Goal: Task Accomplishment & Management: Use online tool/utility

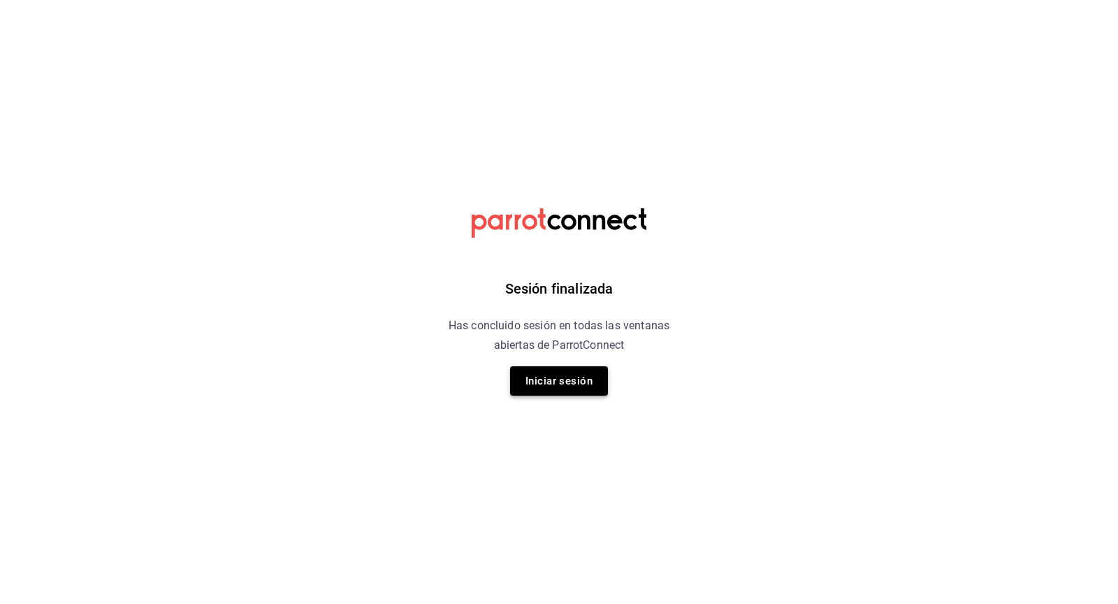
click at [573, 370] on button "Iniciar sesión" at bounding box center [559, 380] width 98 height 29
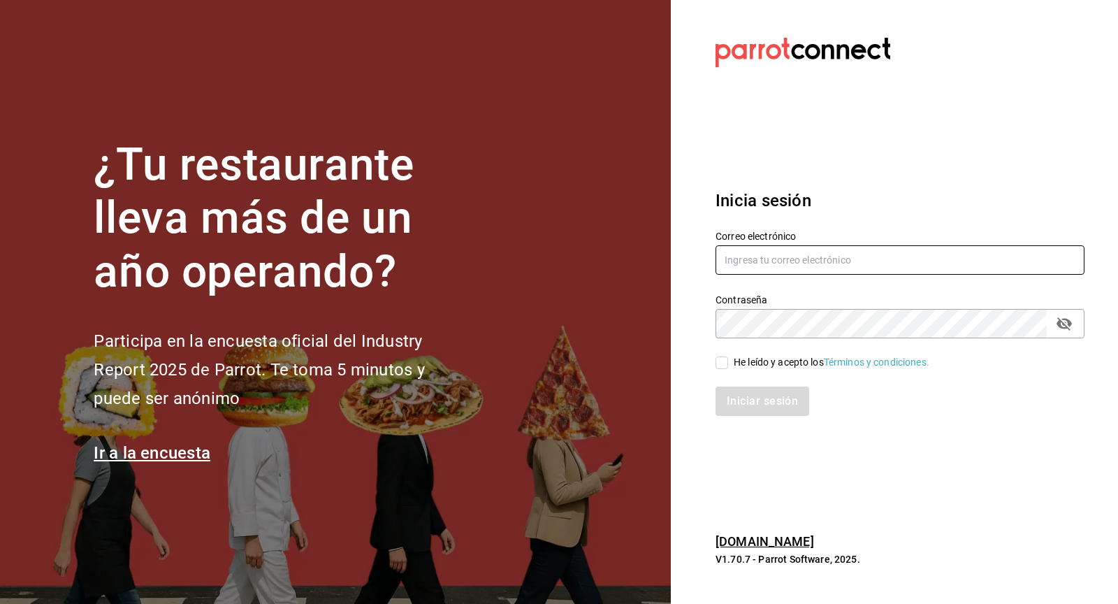
type input "totemv_55@hotmail.com"
click at [722, 363] on input "He leído y acepto los Términos y condiciones." at bounding box center [721, 362] width 13 height 13
checkbox input "true"
click at [734, 395] on button "Iniciar sesión" at bounding box center [762, 400] width 95 height 29
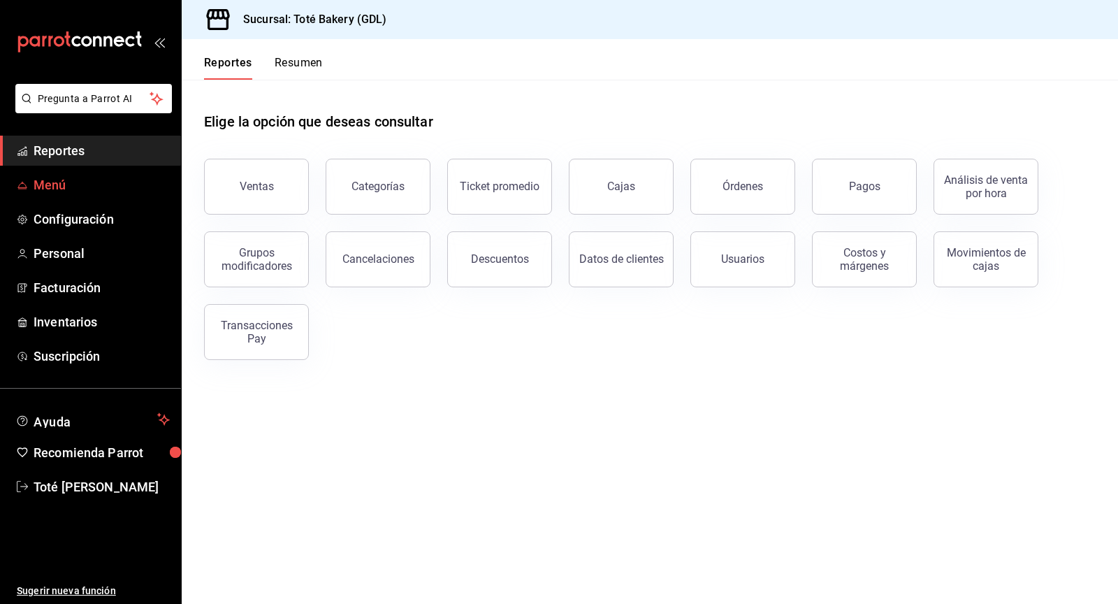
click at [83, 182] on span "Menú" at bounding box center [102, 184] width 136 height 19
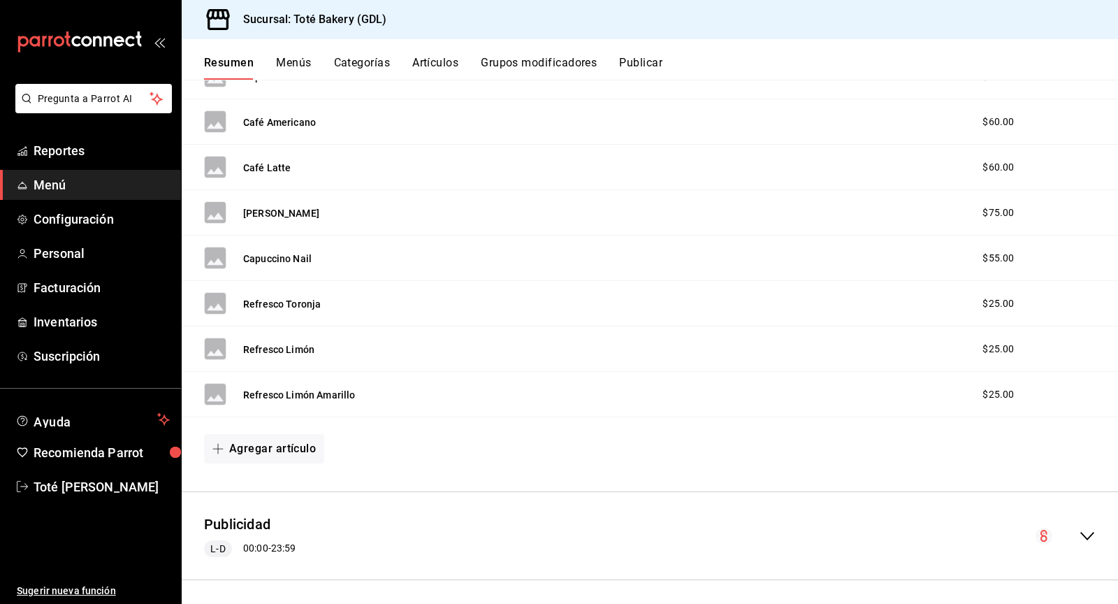
scroll to position [319, 0]
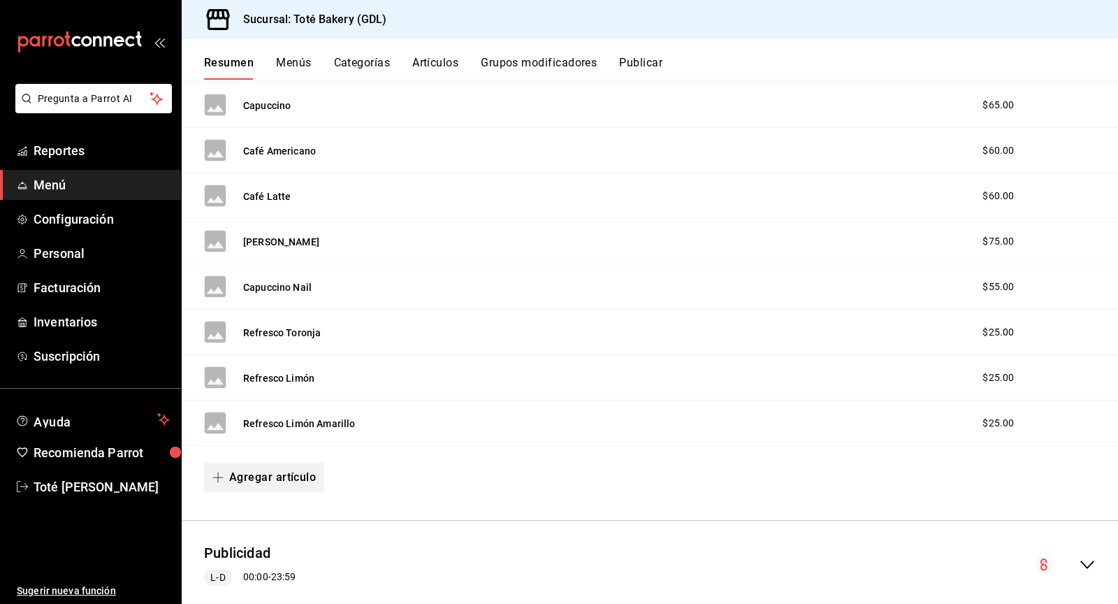
click at [261, 463] on button "Agregar artículo" at bounding box center [264, 477] width 120 height 29
click at [270, 535] on li "Artículo nuevo" at bounding box center [259, 545] width 110 height 34
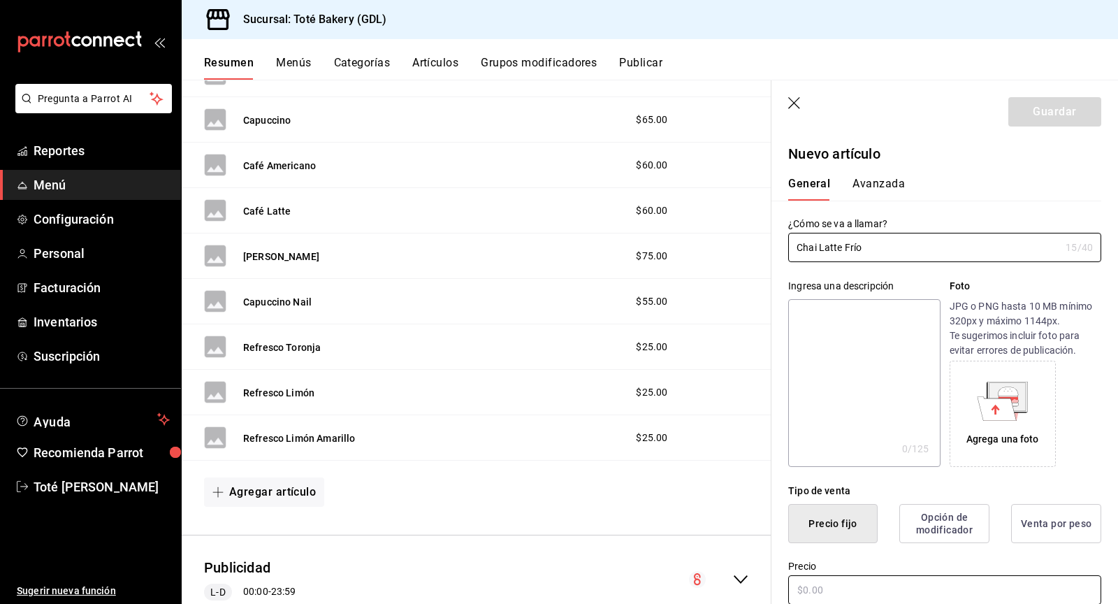
type input "Chai Latte Frío"
click at [829, 595] on input "text" at bounding box center [944, 589] width 313 height 29
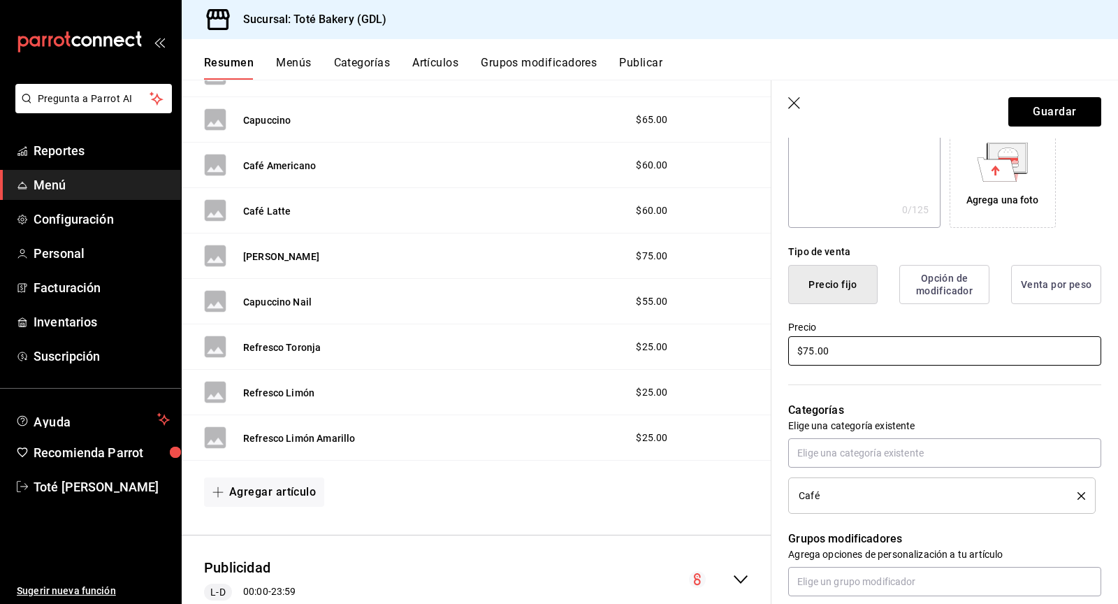
scroll to position [239, 0]
type input "$75.00"
click at [1033, 110] on button "Guardar" at bounding box center [1054, 111] width 93 height 29
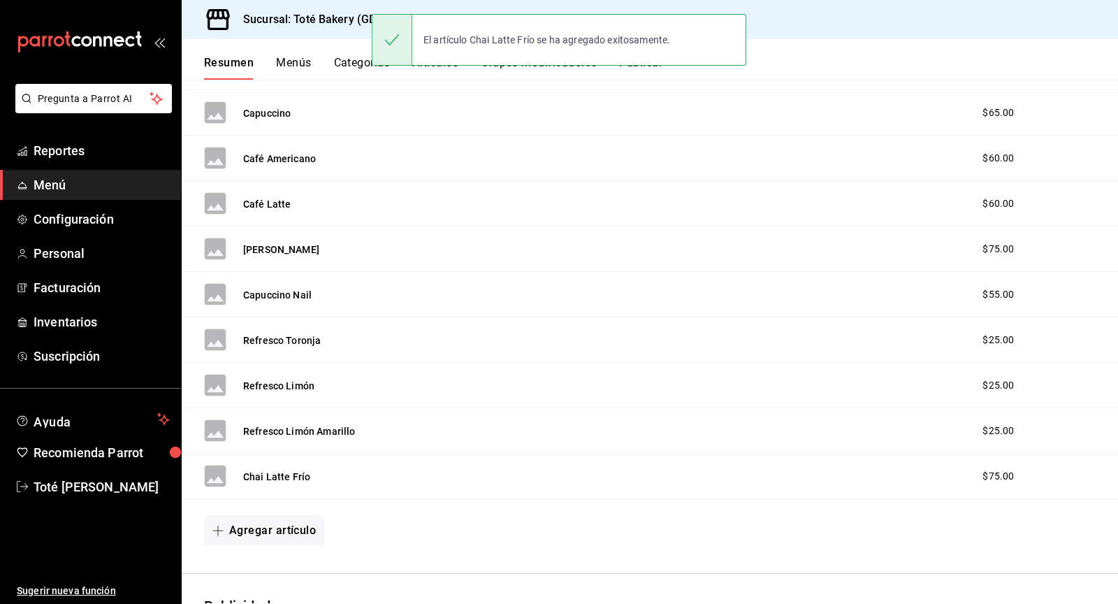
scroll to position [314, 0]
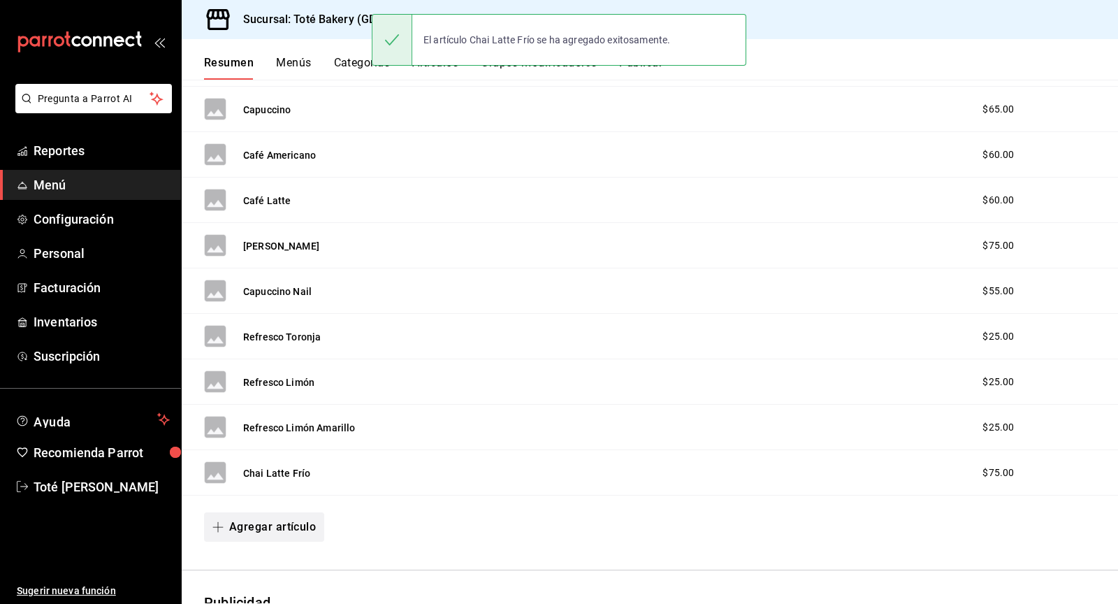
click at [225, 521] on span "button" at bounding box center [220, 526] width 17 height 11
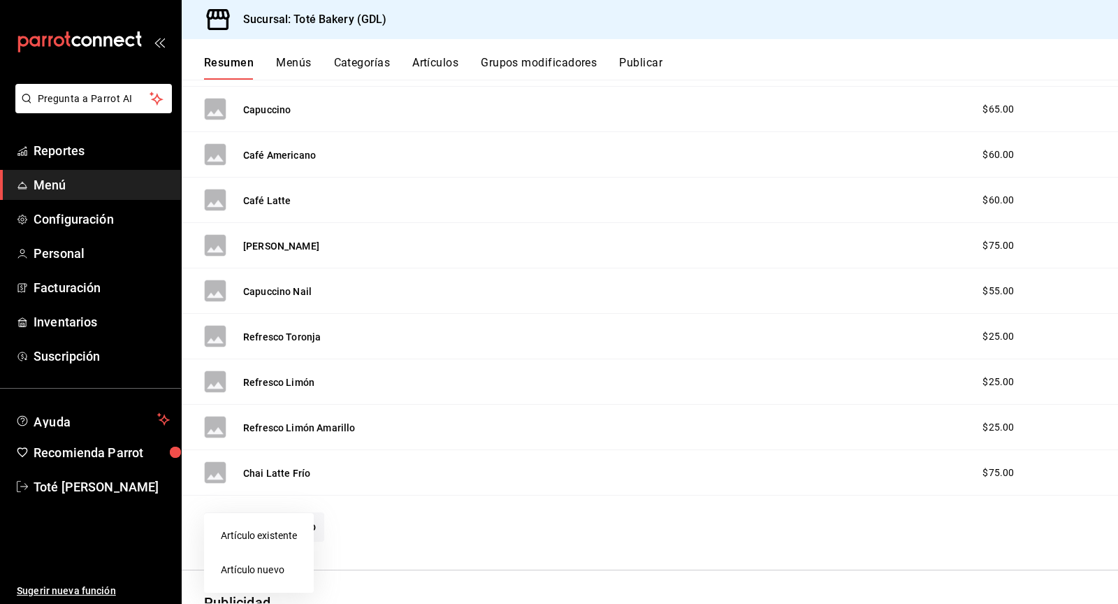
click at [275, 560] on li "Artículo nuevo" at bounding box center [259, 570] width 110 height 34
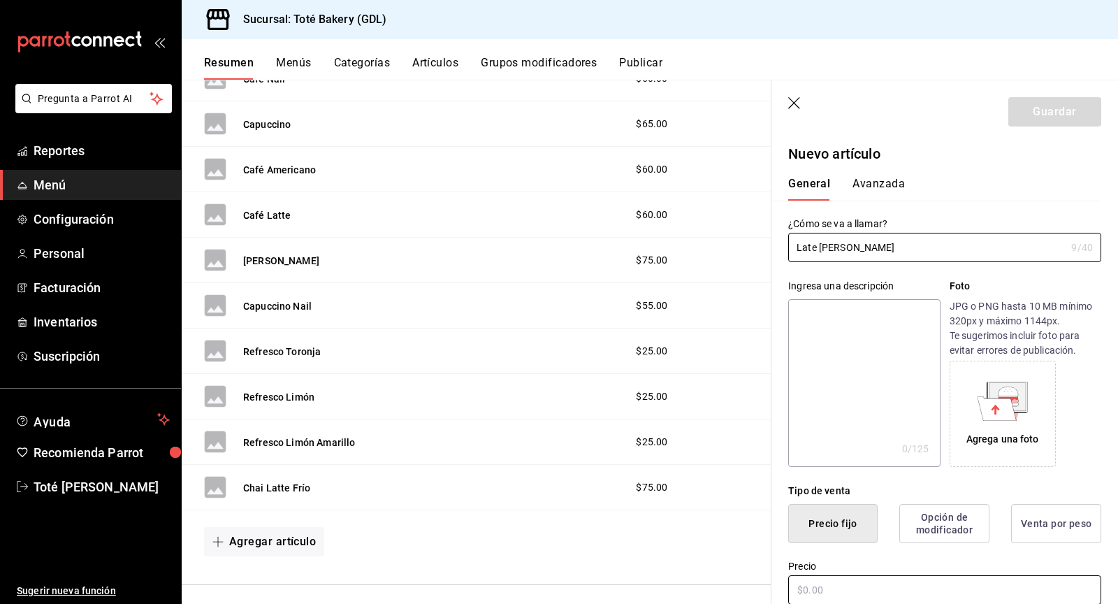
type input "Late [PERSON_NAME]"
click at [842, 588] on input "text" at bounding box center [944, 589] width 313 height 29
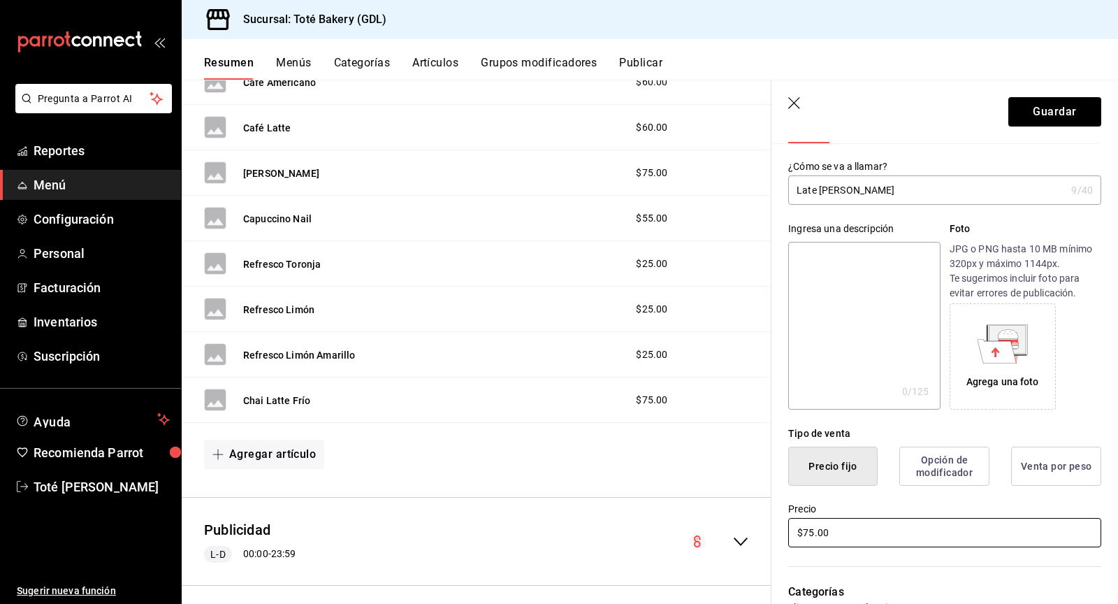
scroll to position [57, 0]
type input "$75.00"
click at [1069, 113] on button "Guardar" at bounding box center [1054, 111] width 93 height 29
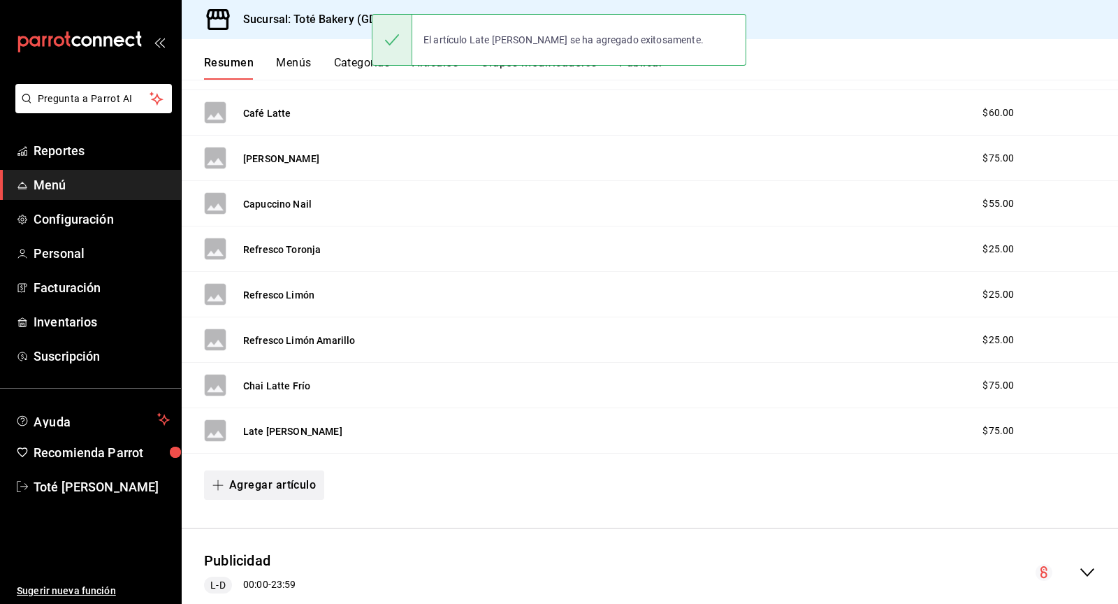
click at [256, 473] on button "Agregar artículo" at bounding box center [264, 484] width 120 height 29
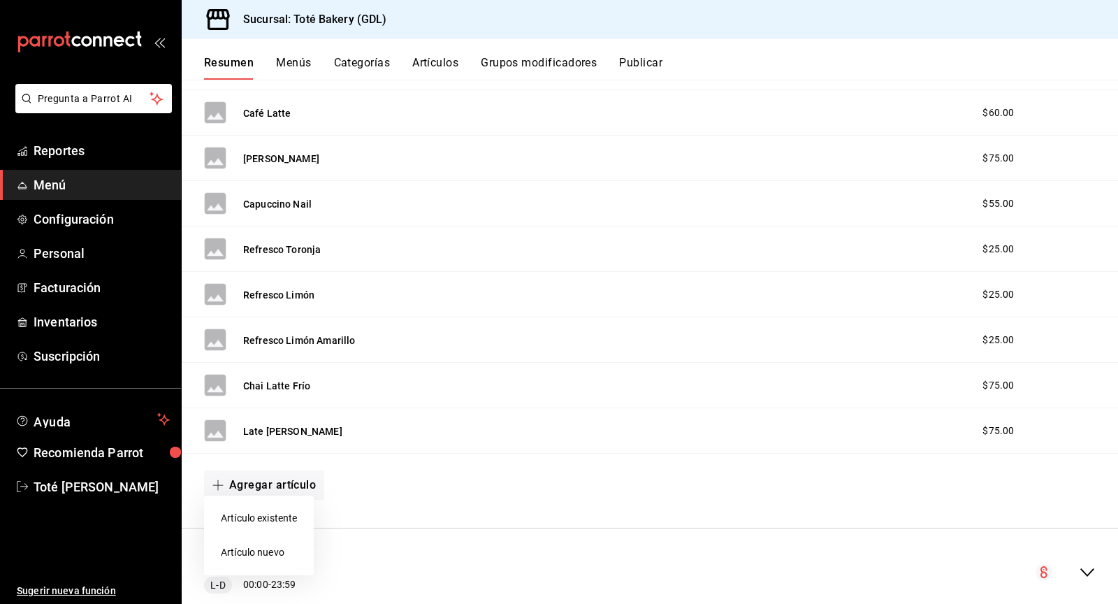
click at [282, 545] on li "Artículo nuevo" at bounding box center [259, 552] width 110 height 34
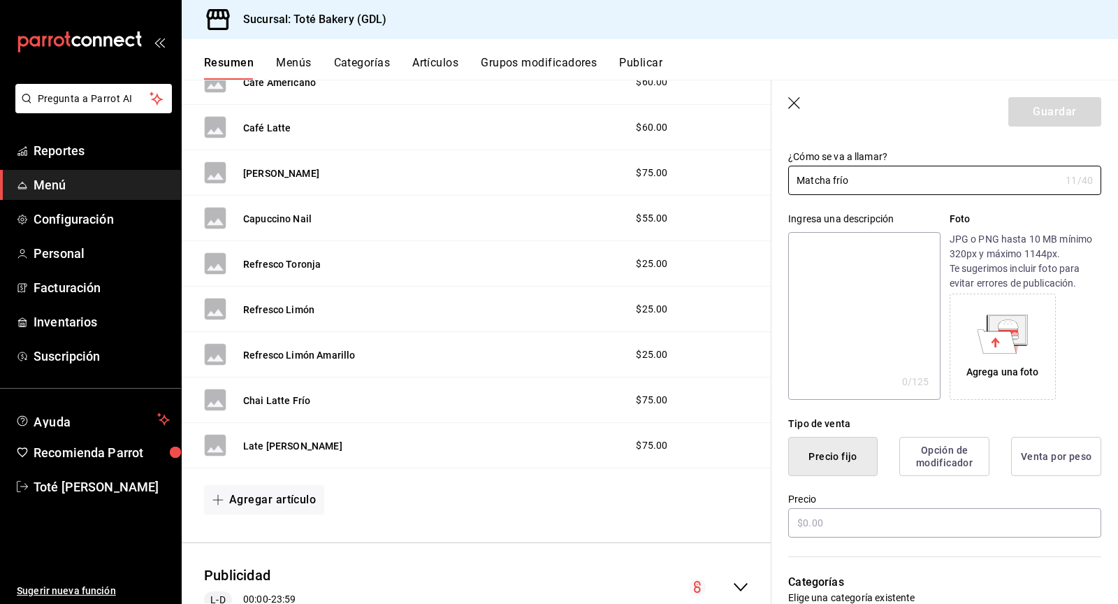
scroll to position [78, 0]
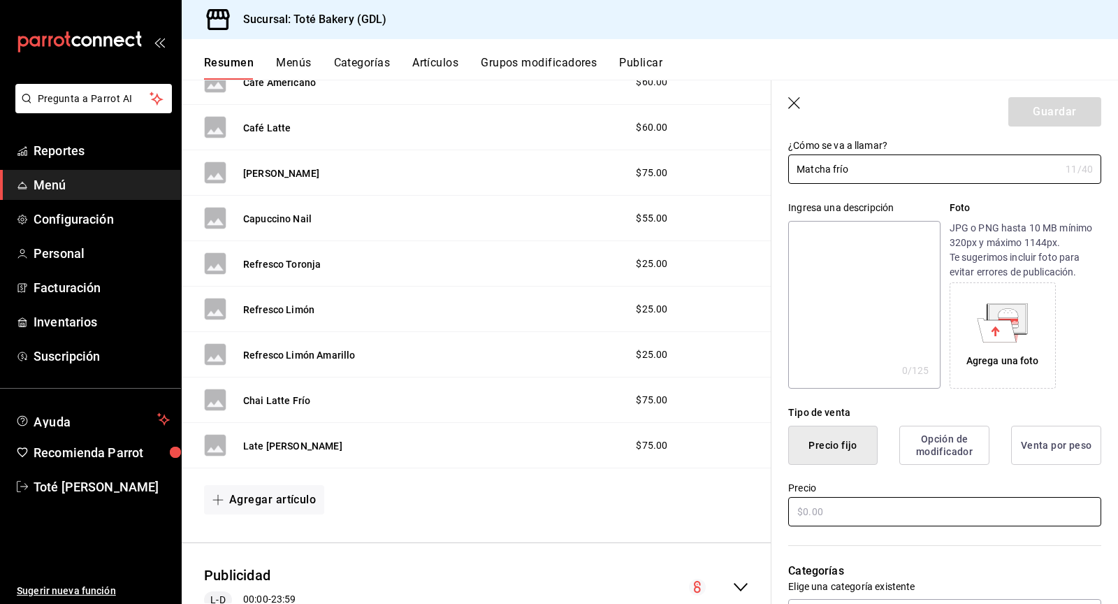
type input "Matcha frío"
click at [853, 509] on input "text" at bounding box center [944, 511] width 313 height 29
type input "$6.00"
type input "$75.00"
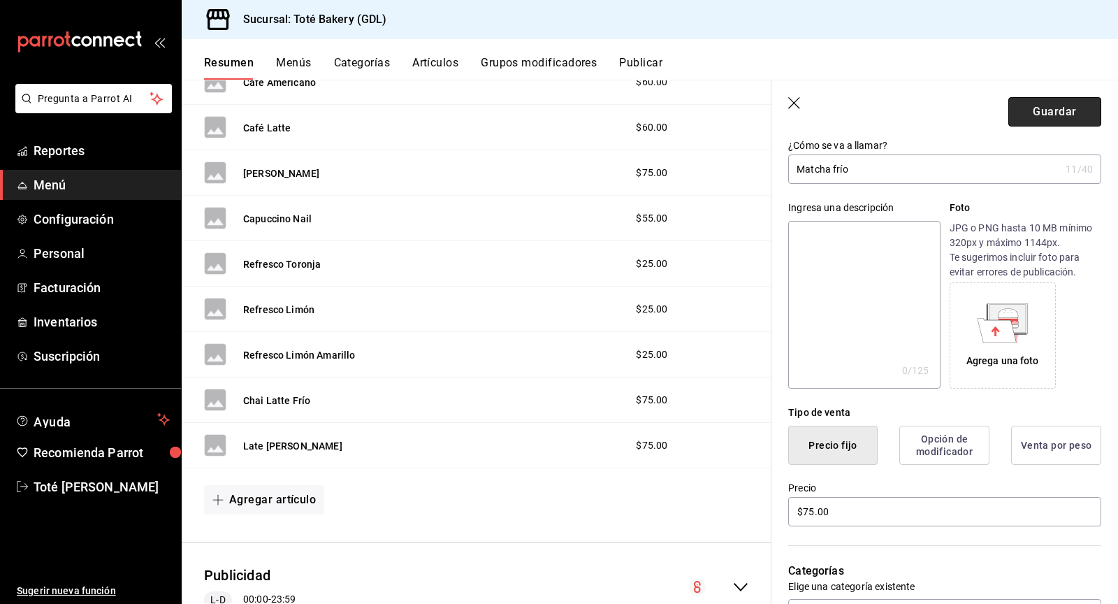
click at [1045, 120] on button "Guardar" at bounding box center [1054, 111] width 93 height 29
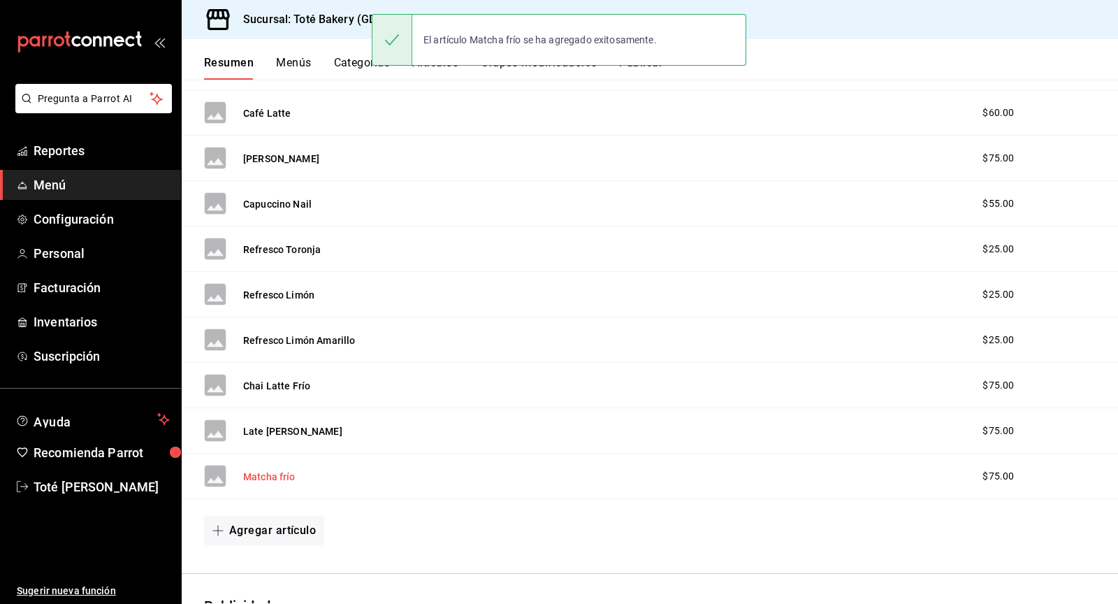
click at [268, 474] on button "Matcha frío" at bounding box center [269, 477] width 52 height 14
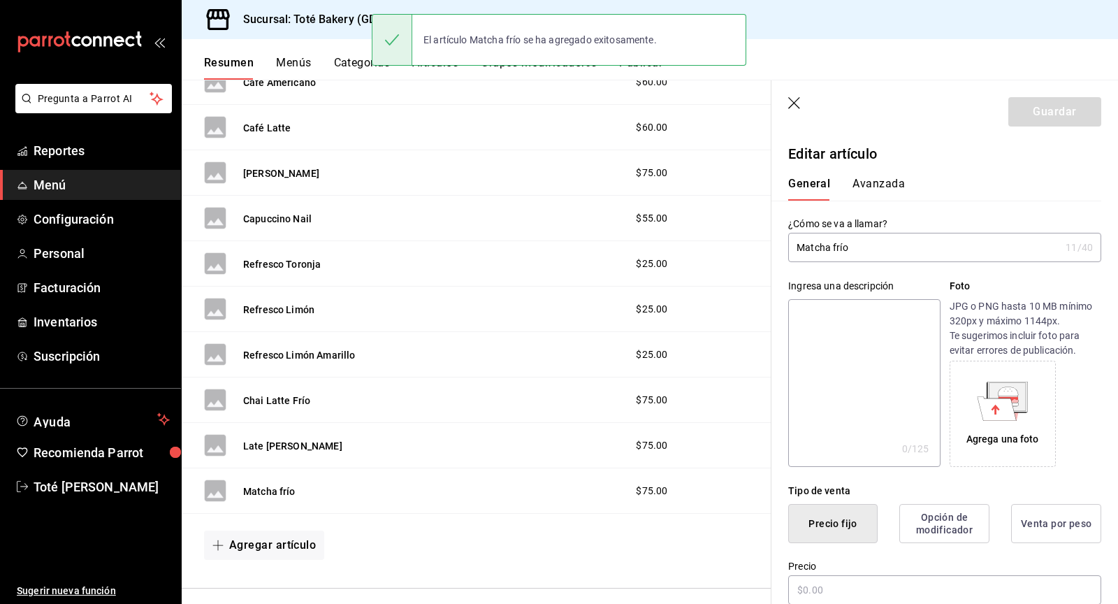
type input "$75.00"
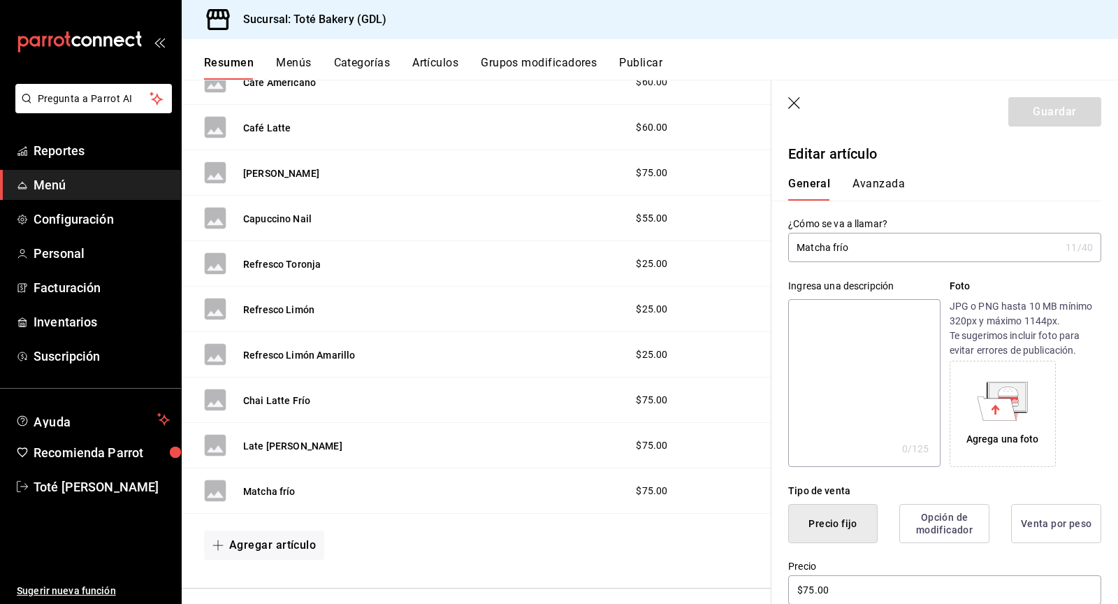
click at [835, 249] on input "Matcha frío" at bounding box center [924, 247] width 272 height 28
type input "Matcha Frío"
click at [1086, 113] on button "Guardar" at bounding box center [1054, 111] width 93 height 29
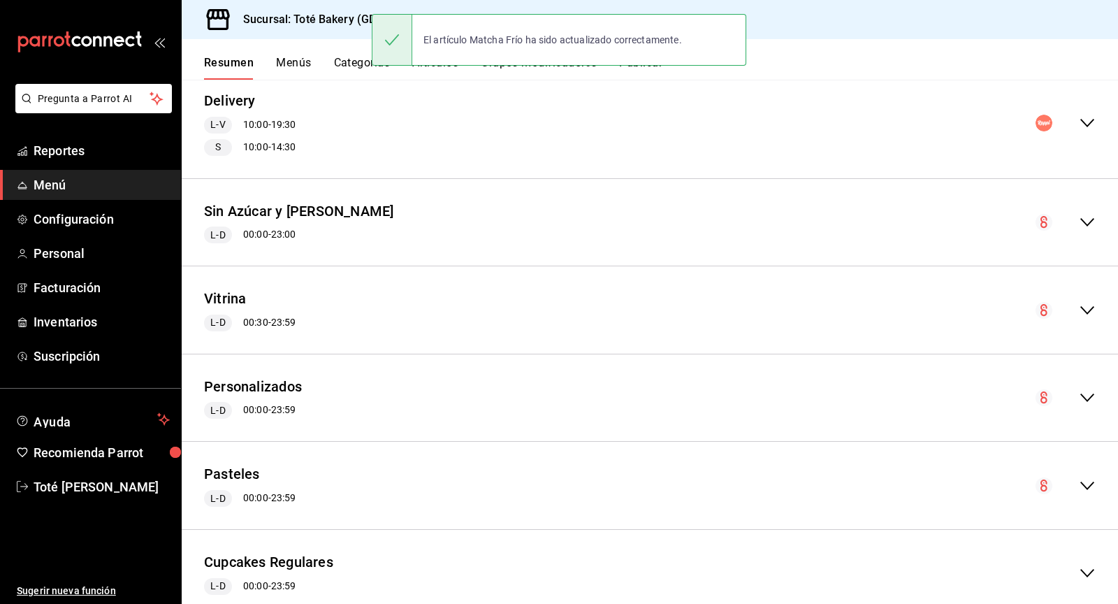
scroll to position [1031, 0]
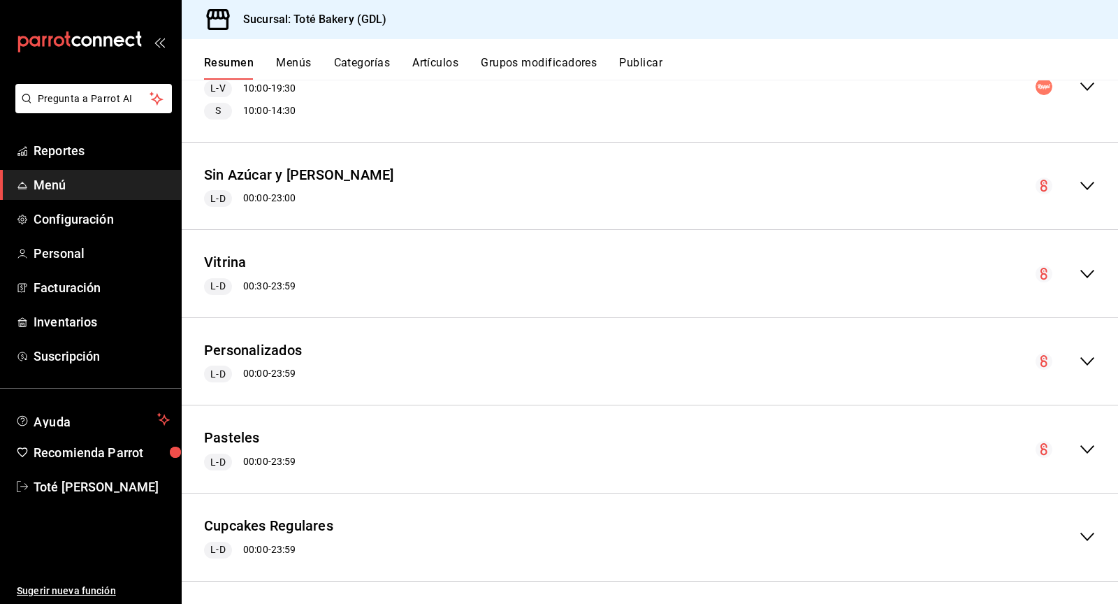
click at [1085, 266] on icon "collapse-menu-row" at bounding box center [1087, 274] width 17 height 17
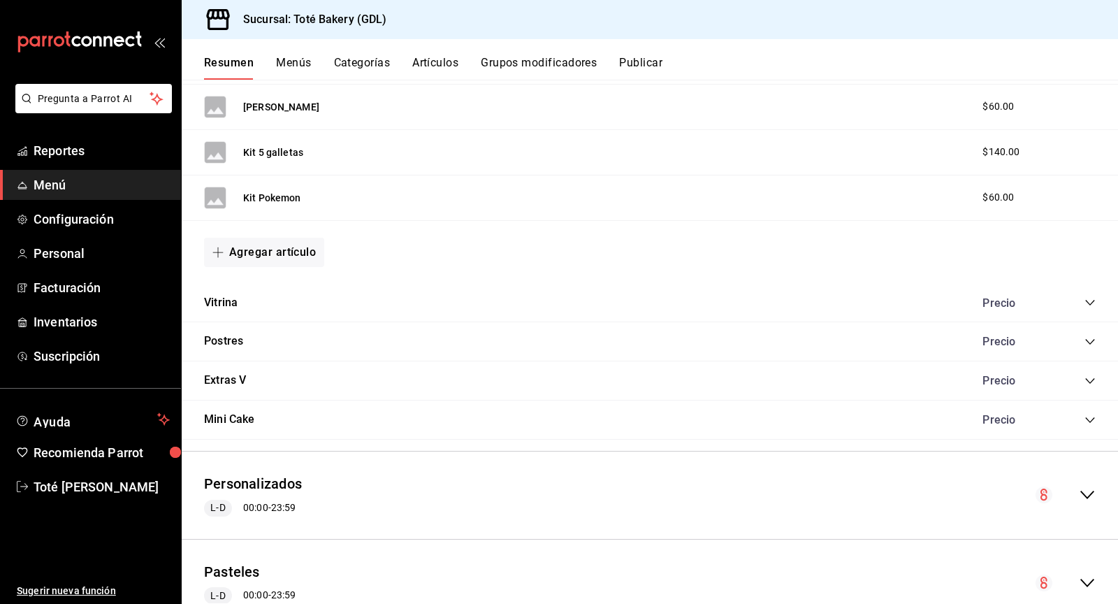
scroll to position [2342, 0]
click at [1089, 337] on icon "collapse-category-row" at bounding box center [1089, 342] width 11 height 11
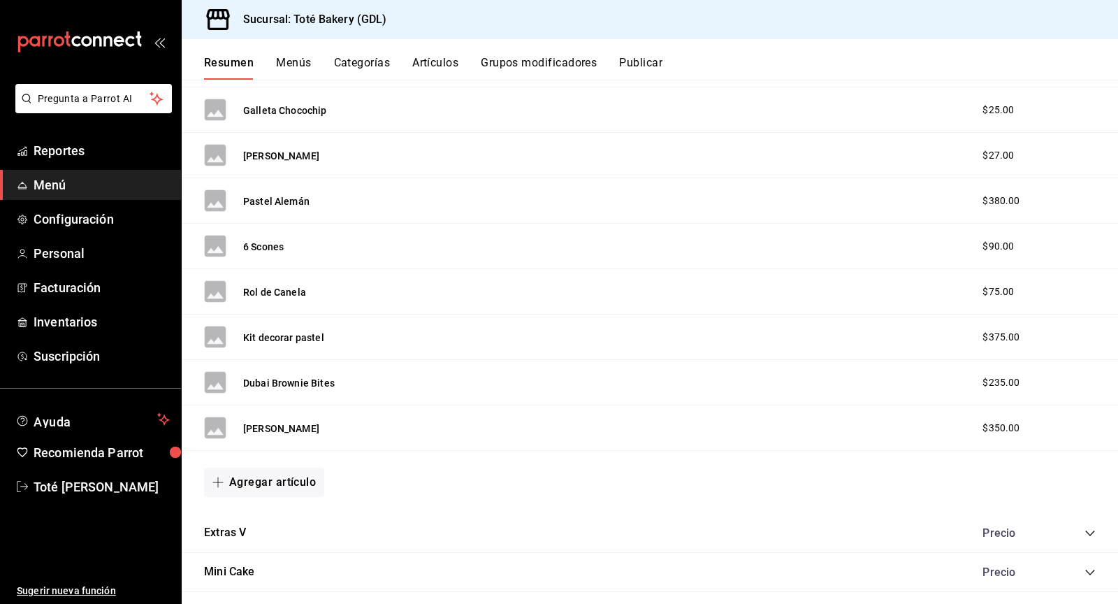
scroll to position [3111, 0]
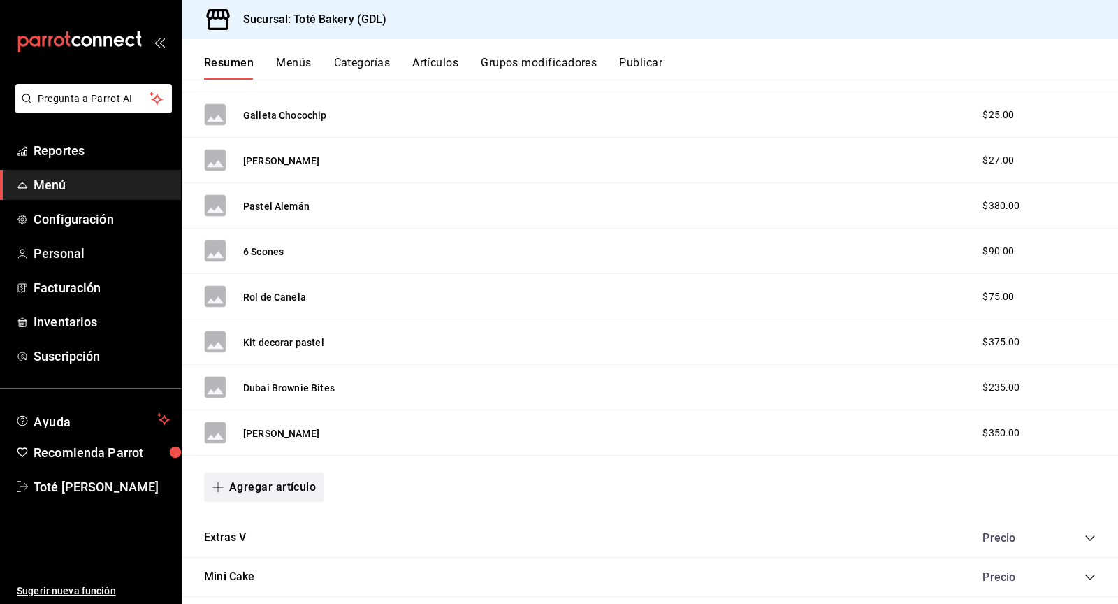
click at [239, 472] on button "Agregar artículo" at bounding box center [264, 486] width 120 height 29
click at [251, 529] on li "Artículo nuevo" at bounding box center [259, 538] width 110 height 34
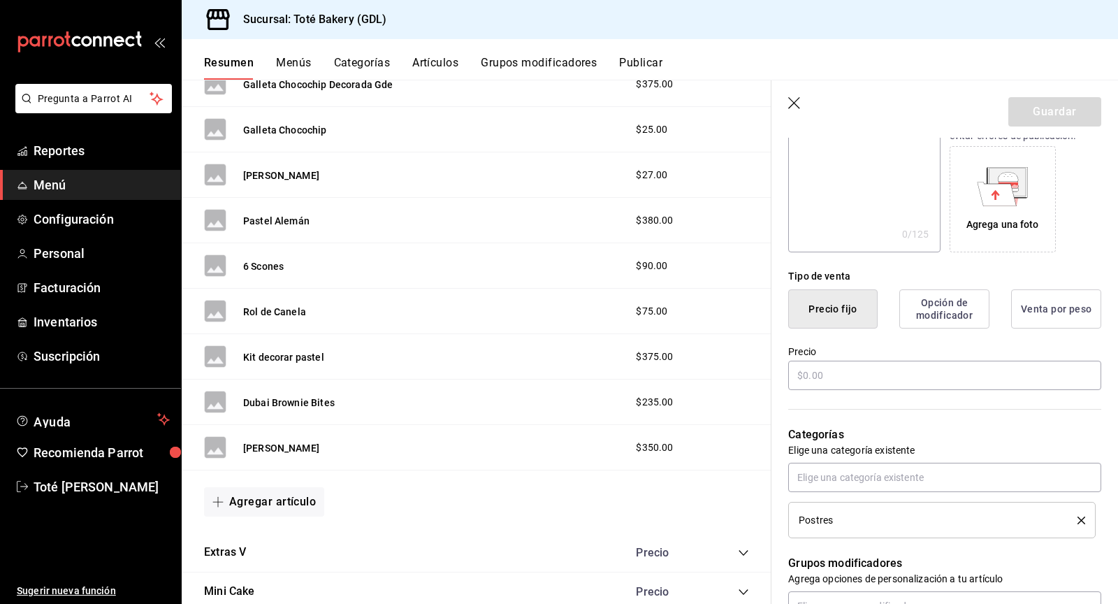
scroll to position [338, 0]
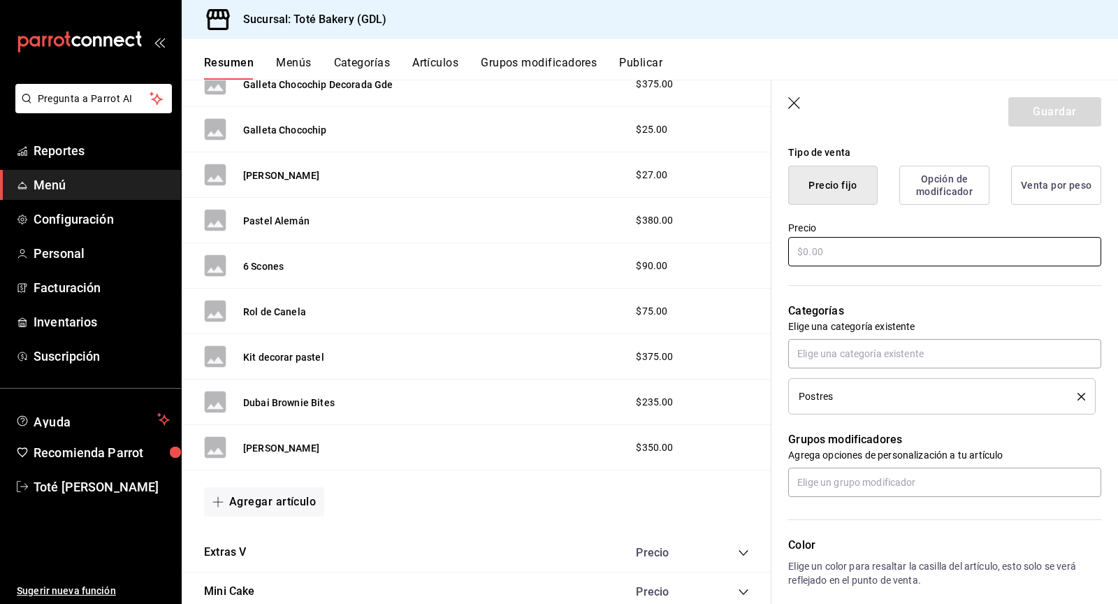
type input "Rol Canela Nutella"
click at [834, 262] on input "text" at bounding box center [944, 251] width 313 height 29
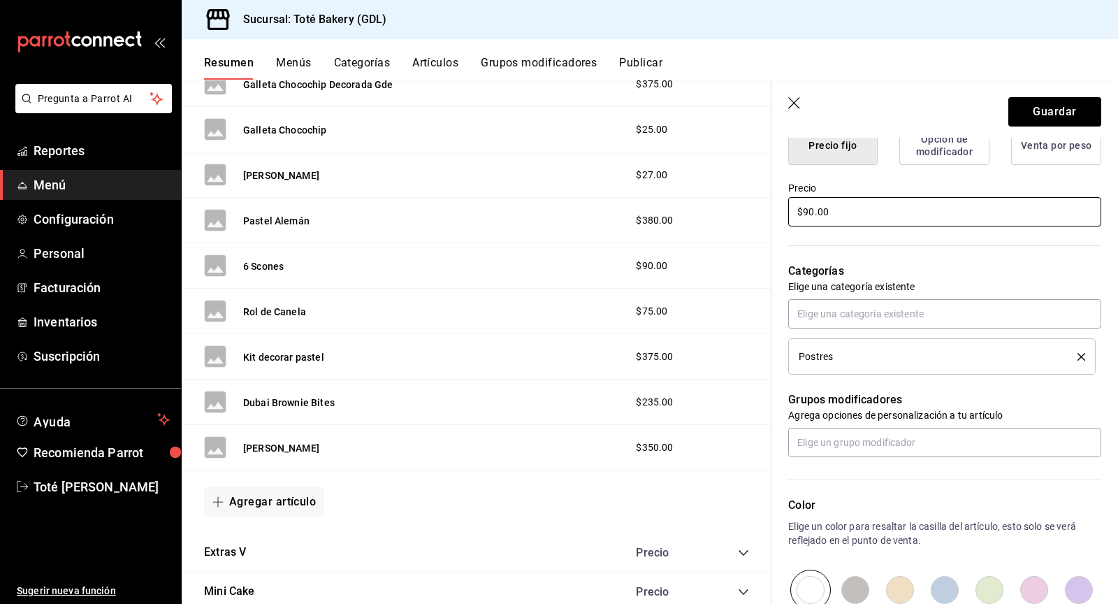
scroll to position [386, 0]
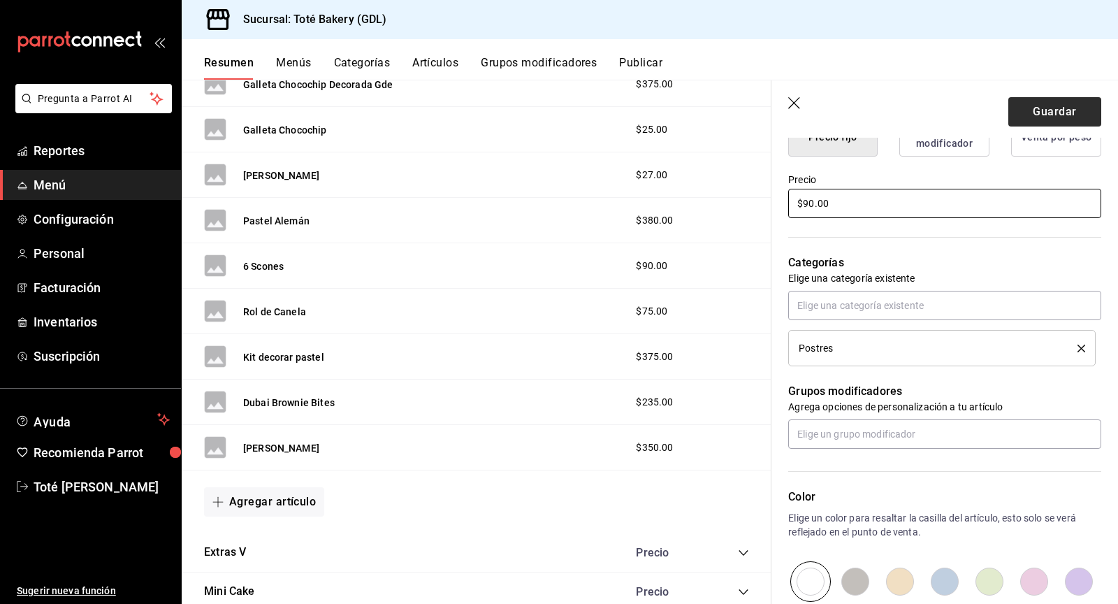
type input "$90.00"
click at [1063, 113] on button "Guardar" at bounding box center [1054, 111] width 93 height 29
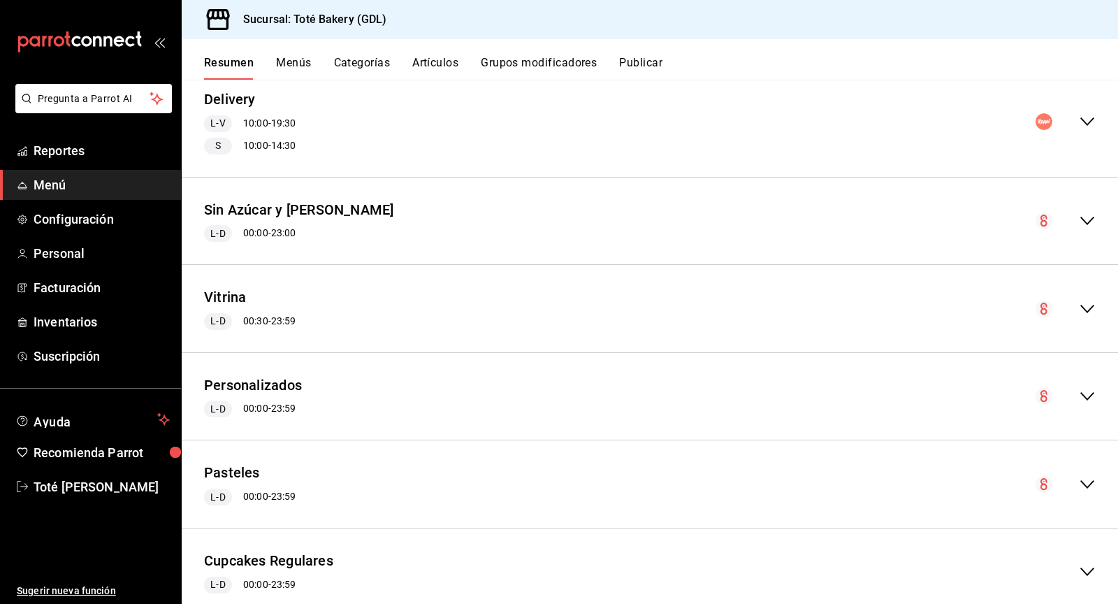
scroll to position [989, 0]
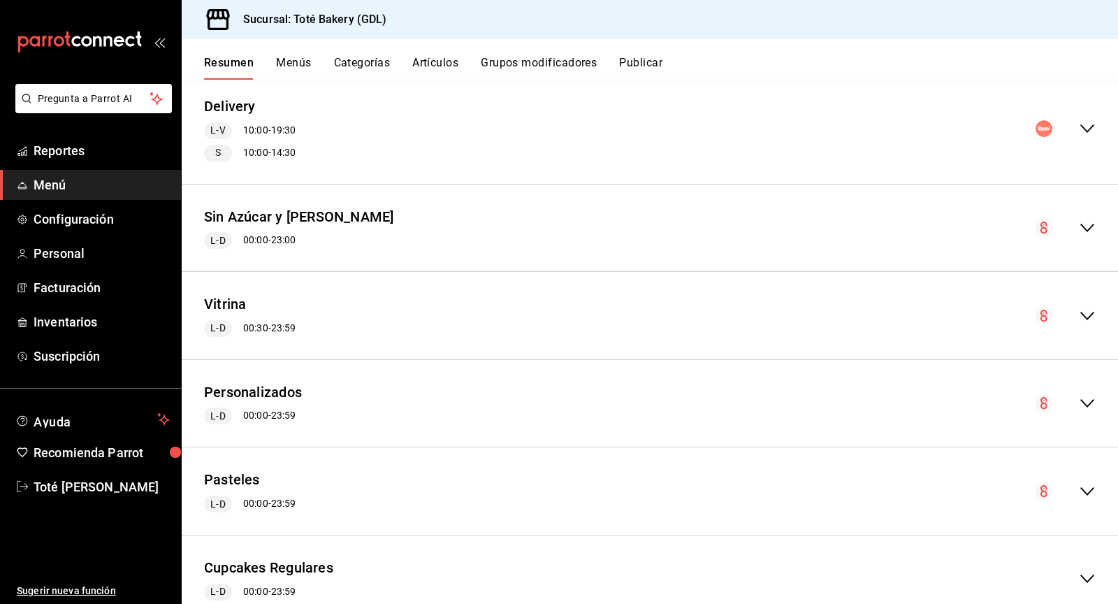
click at [1079, 307] on icon "collapse-menu-row" at bounding box center [1087, 315] width 17 height 17
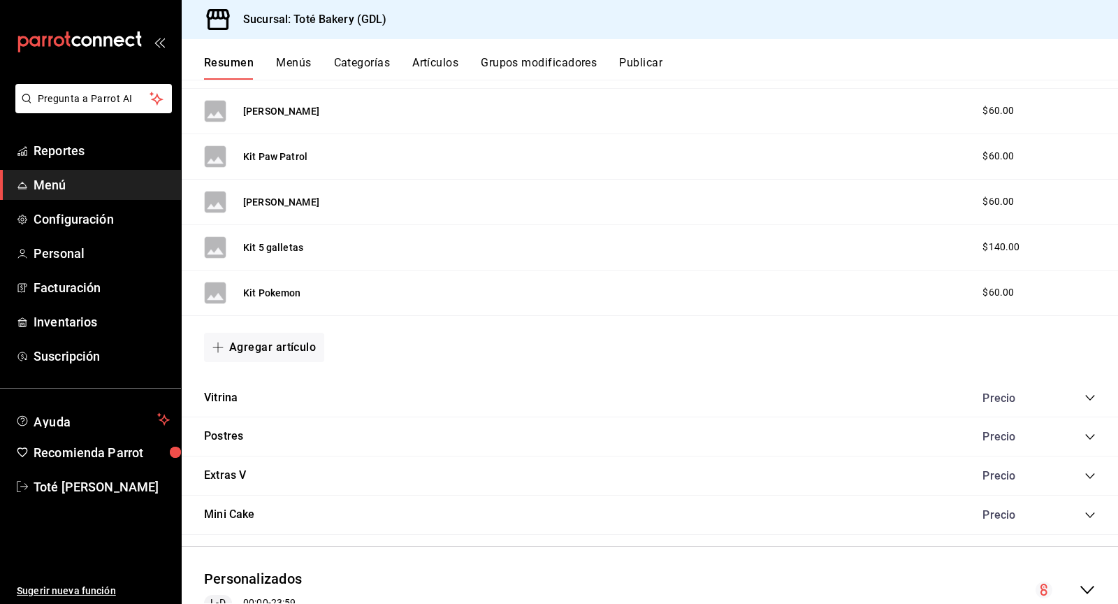
scroll to position [2254, 0]
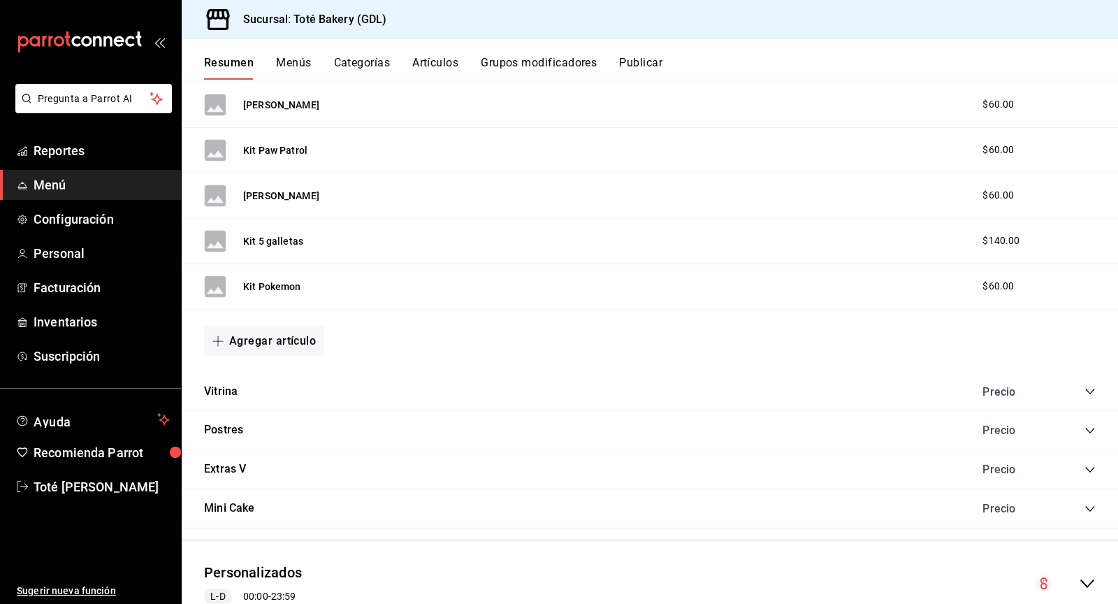
click at [1088, 464] on icon "collapse-category-row" at bounding box center [1089, 469] width 11 height 11
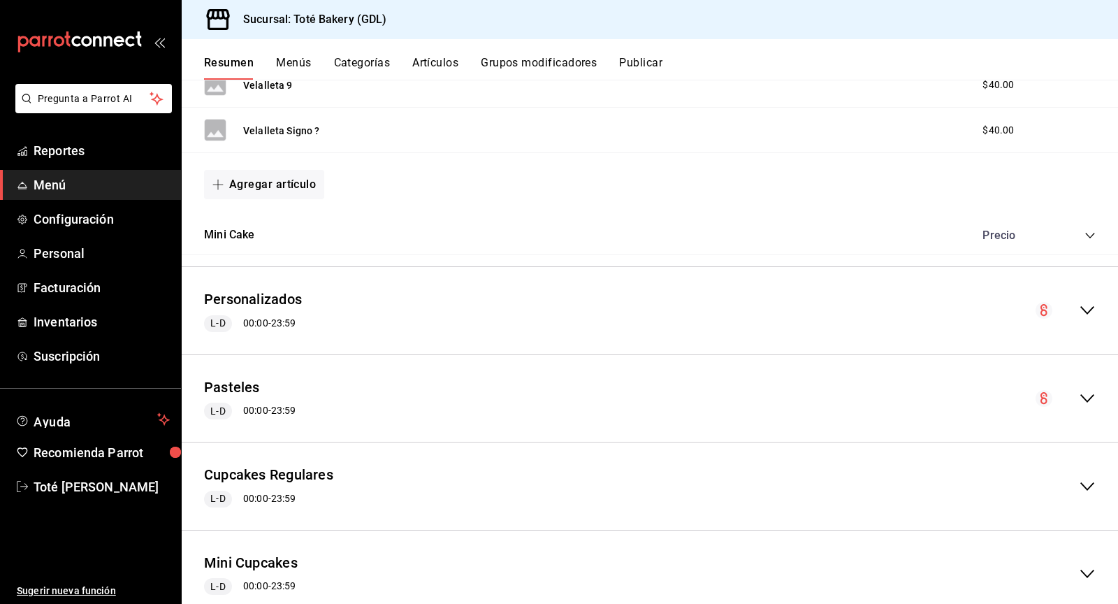
scroll to position [3588, 0]
click at [1085, 231] on icon "collapse-category-row" at bounding box center [1089, 236] width 11 height 11
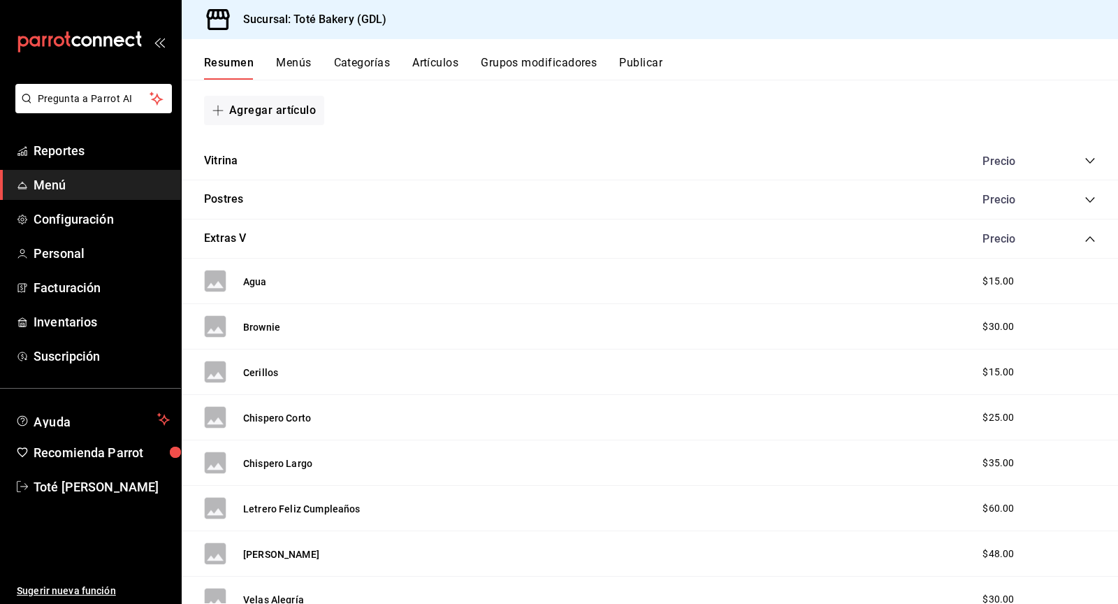
scroll to position [2444, 0]
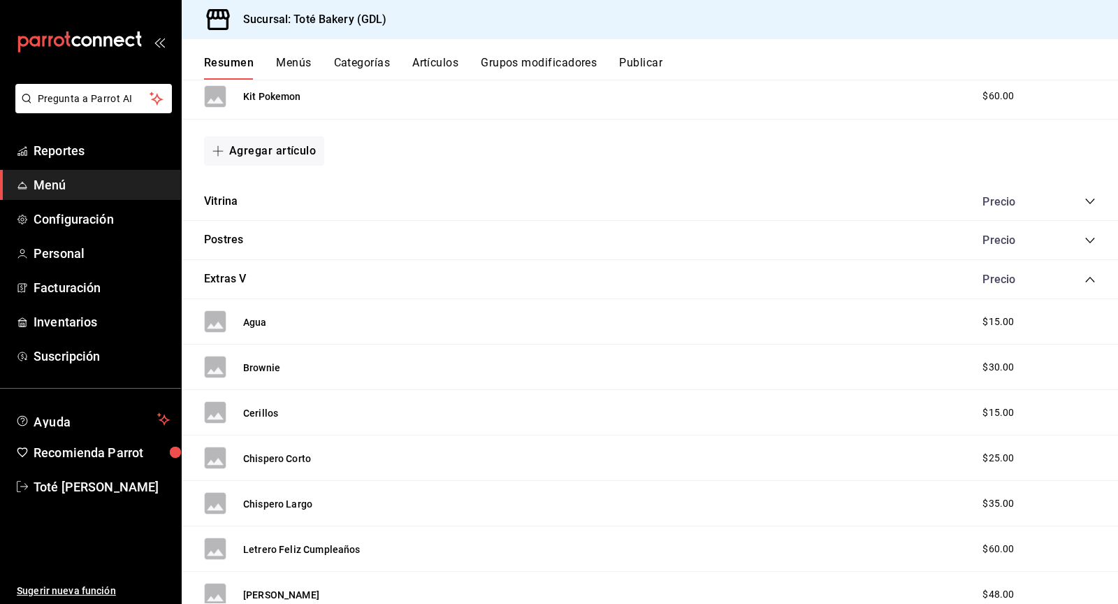
click at [1091, 196] on icon "collapse-category-row" at bounding box center [1089, 201] width 11 height 11
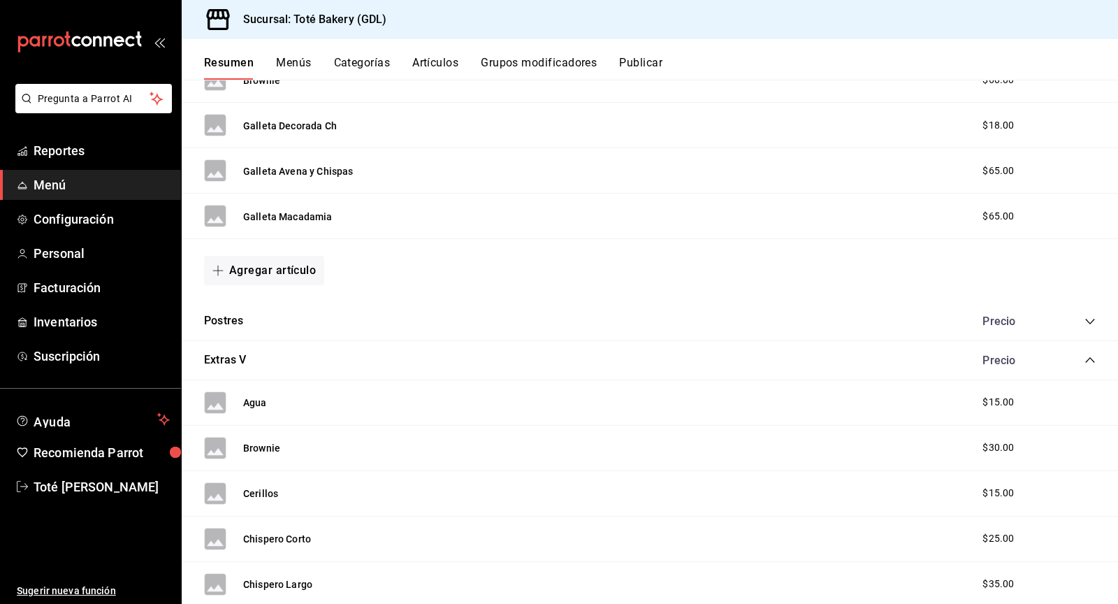
scroll to position [3312, 0]
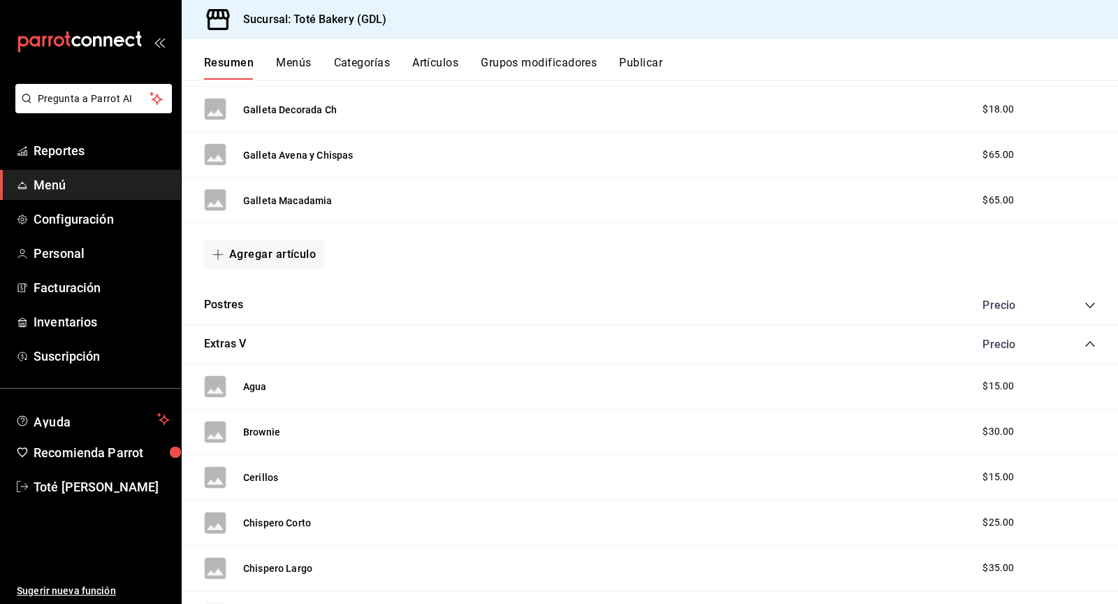
click at [1085, 300] on icon "collapse-category-row" at bounding box center [1089, 305] width 11 height 11
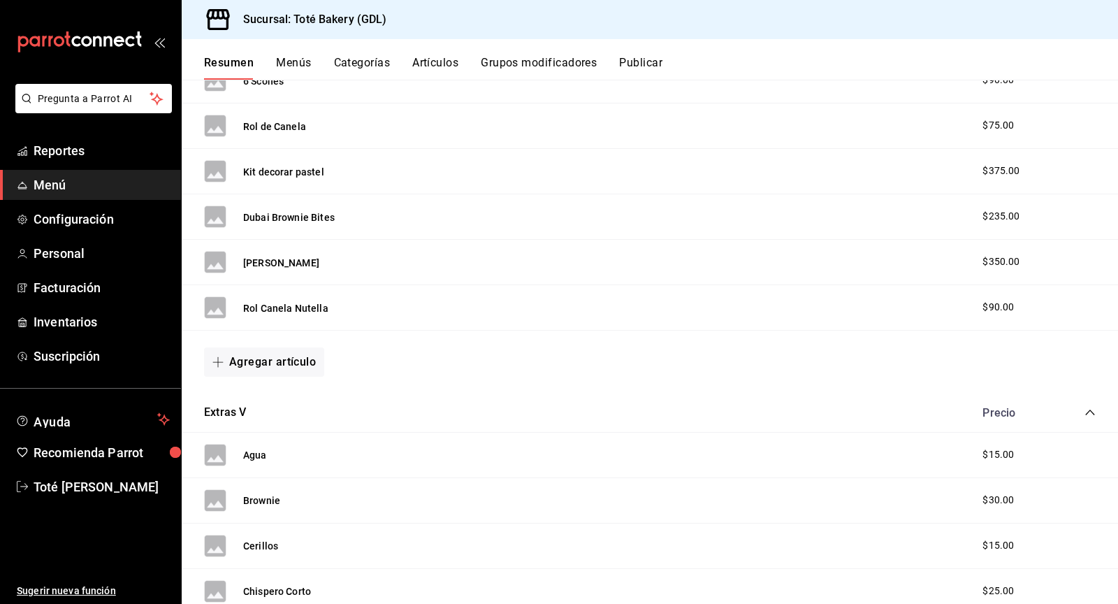
scroll to position [4221, 0]
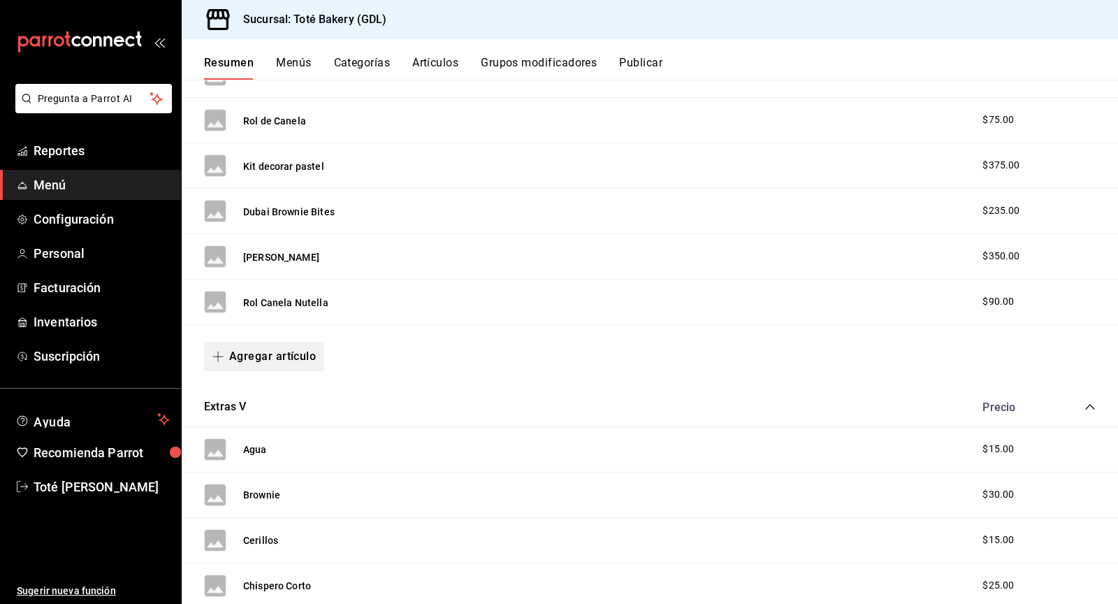
click at [295, 342] on button "Agregar artículo" at bounding box center [264, 356] width 120 height 29
click at [275, 401] on li "Artículo nuevo" at bounding box center [259, 401] width 110 height 34
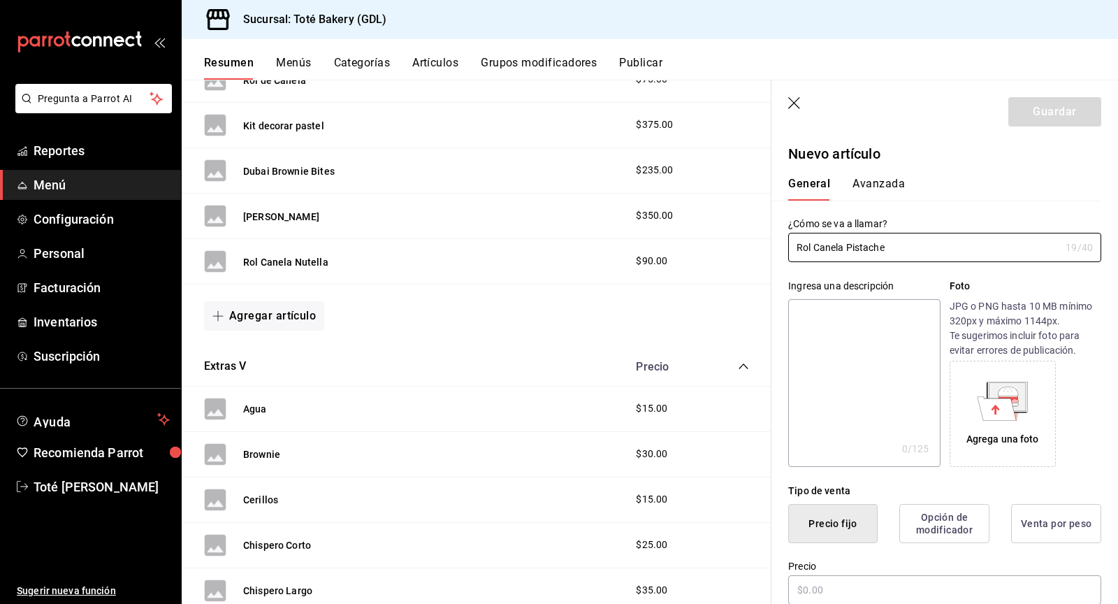
scroll to position [4278, 0]
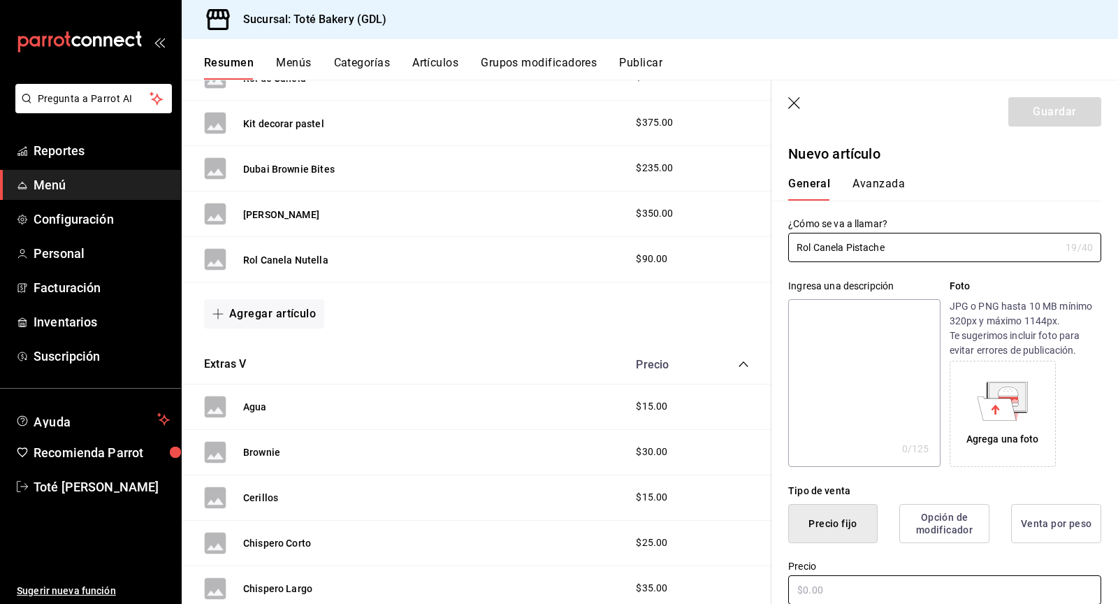
type input "Rol Canela Pistache"
click at [862, 579] on input "text" at bounding box center [944, 589] width 313 height 29
type input "$95.00"
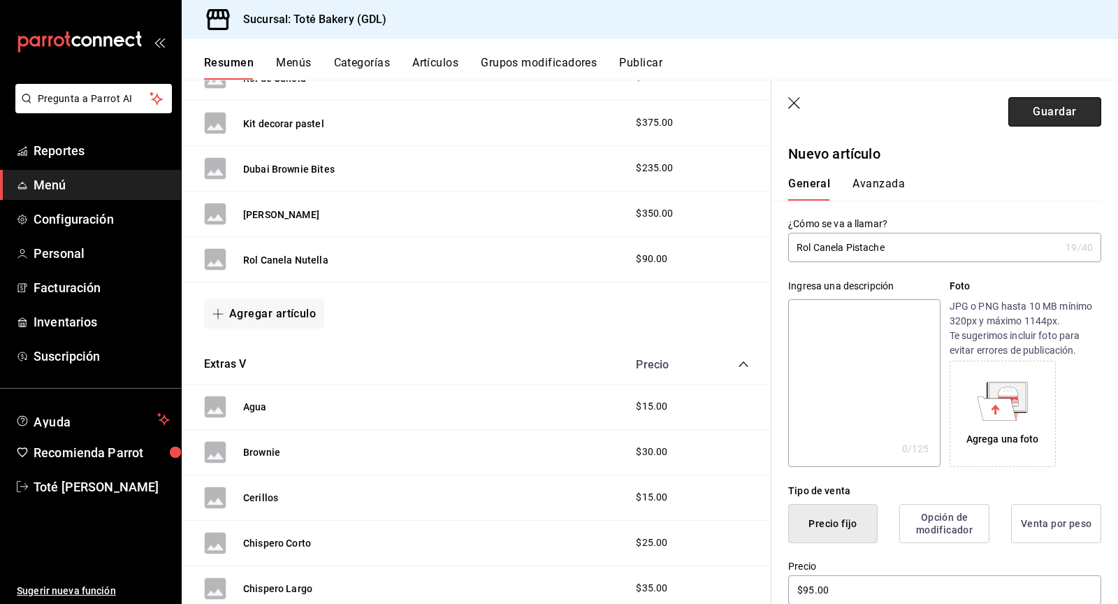
click at [1051, 109] on button "Guardar" at bounding box center [1054, 111] width 93 height 29
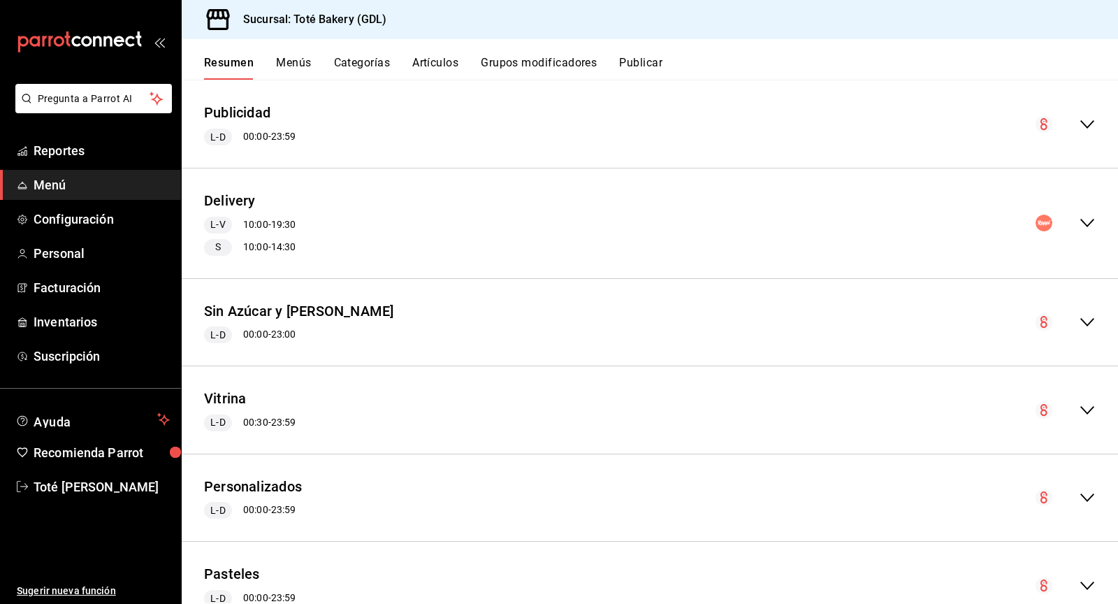
scroll to position [1099, 0]
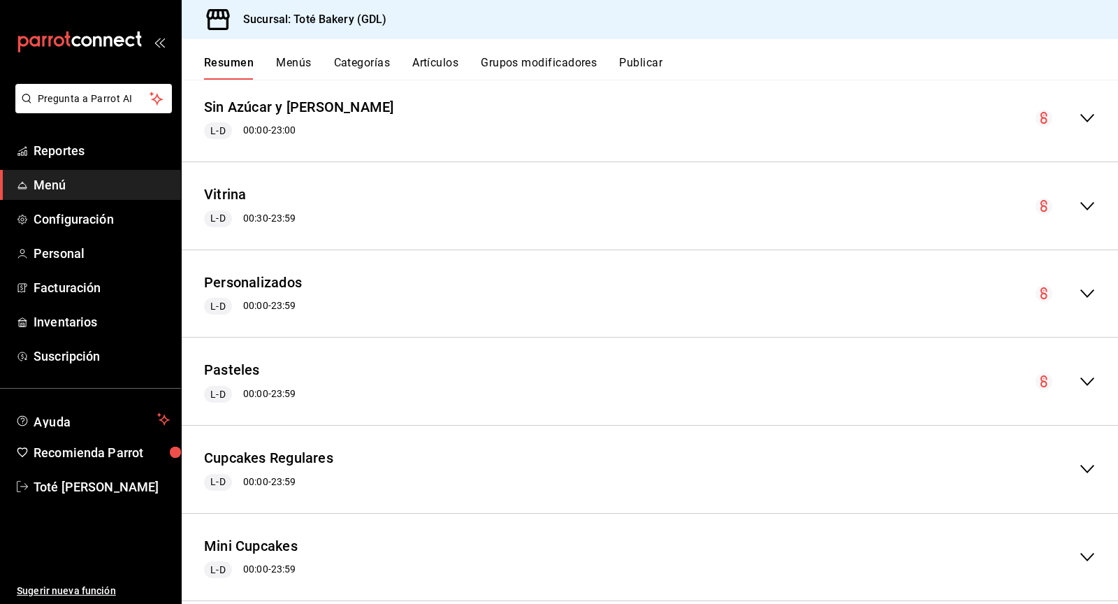
click at [1084, 202] on icon "collapse-menu-row" at bounding box center [1087, 206] width 17 height 17
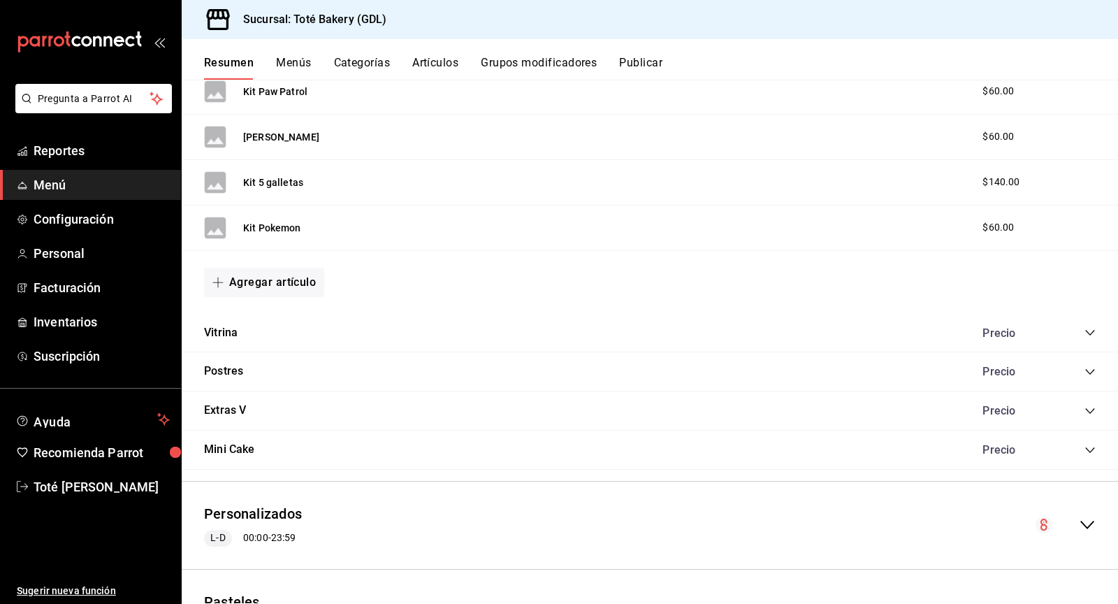
scroll to position [2311, 0]
click at [1089, 329] on icon "collapse-category-row" at bounding box center [1089, 334] width 11 height 11
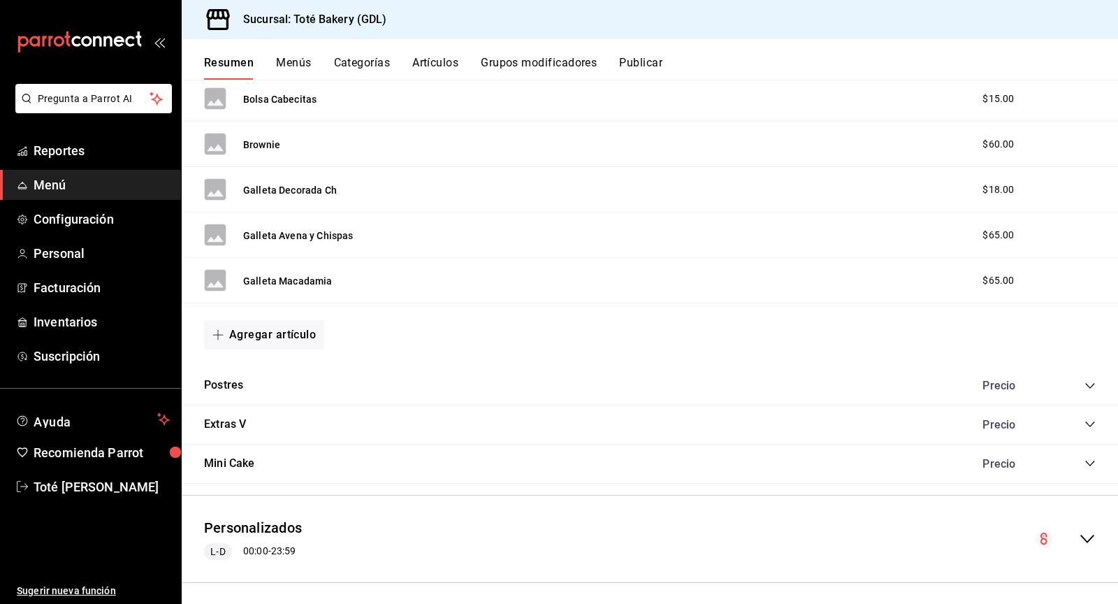
scroll to position [3263, 0]
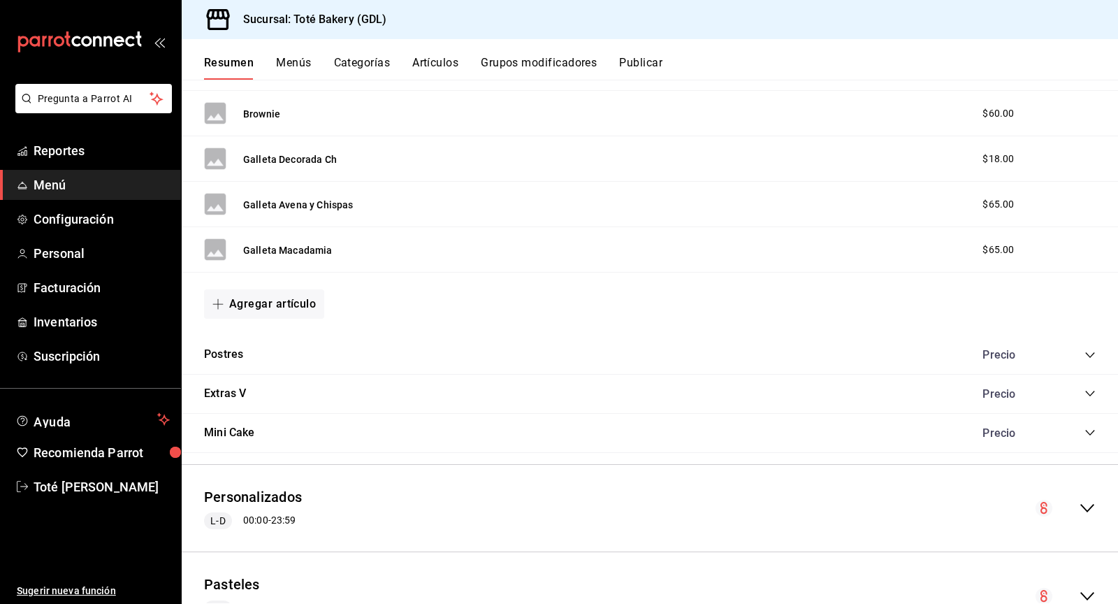
click at [1090, 349] on icon "collapse-category-row" at bounding box center [1089, 354] width 11 height 11
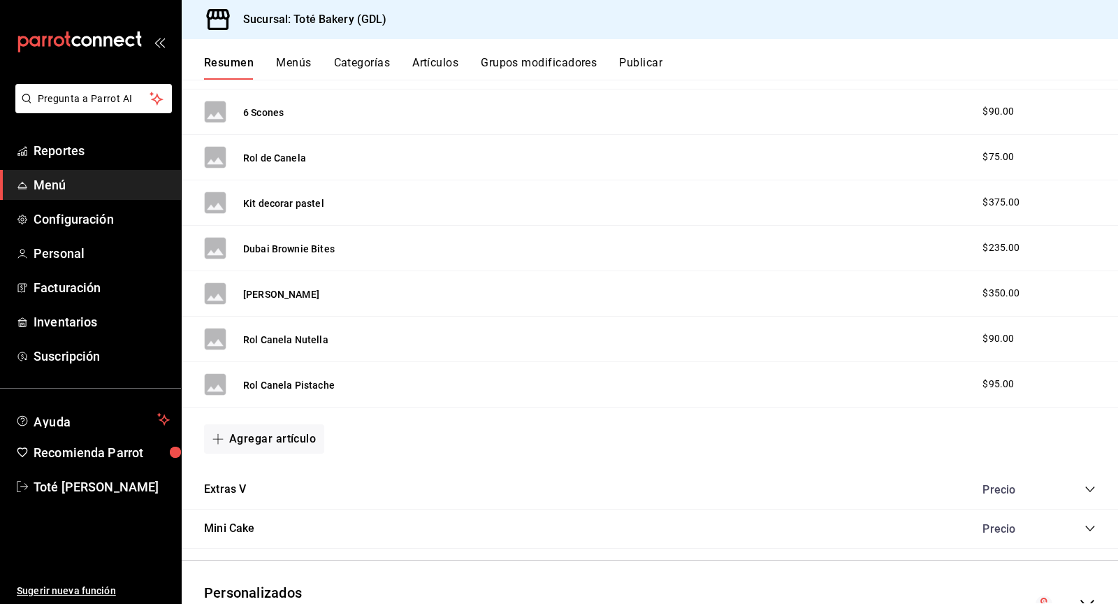
scroll to position [4224, 0]
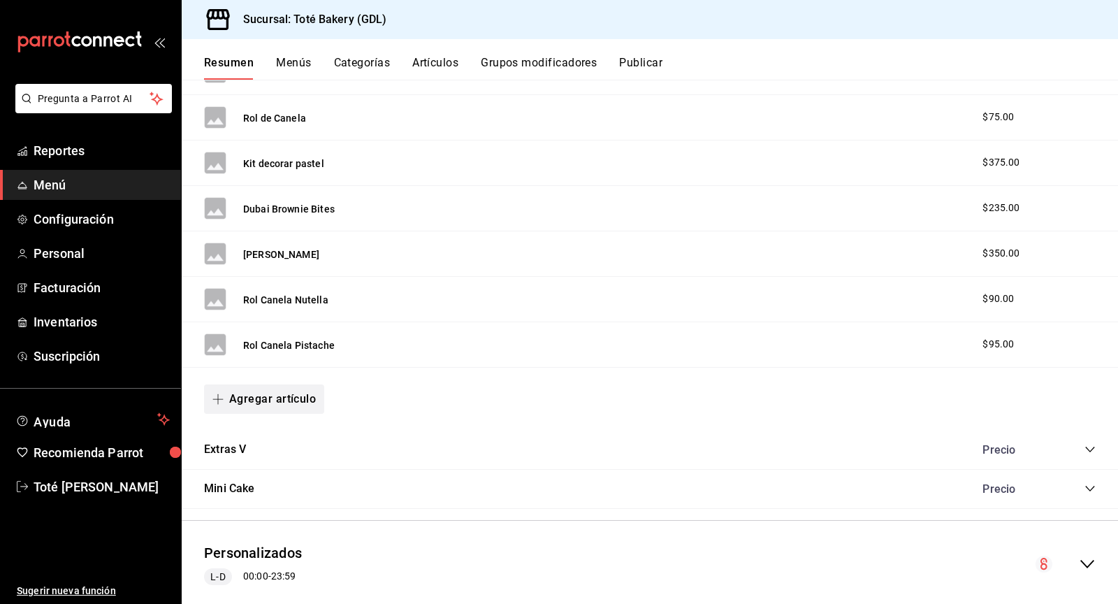
click at [245, 384] on button "Agregar artículo" at bounding box center [264, 398] width 120 height 29
click at [257, 446] on li "Artículo nuevo" at bounding box center [259, 443] width 110 height 34
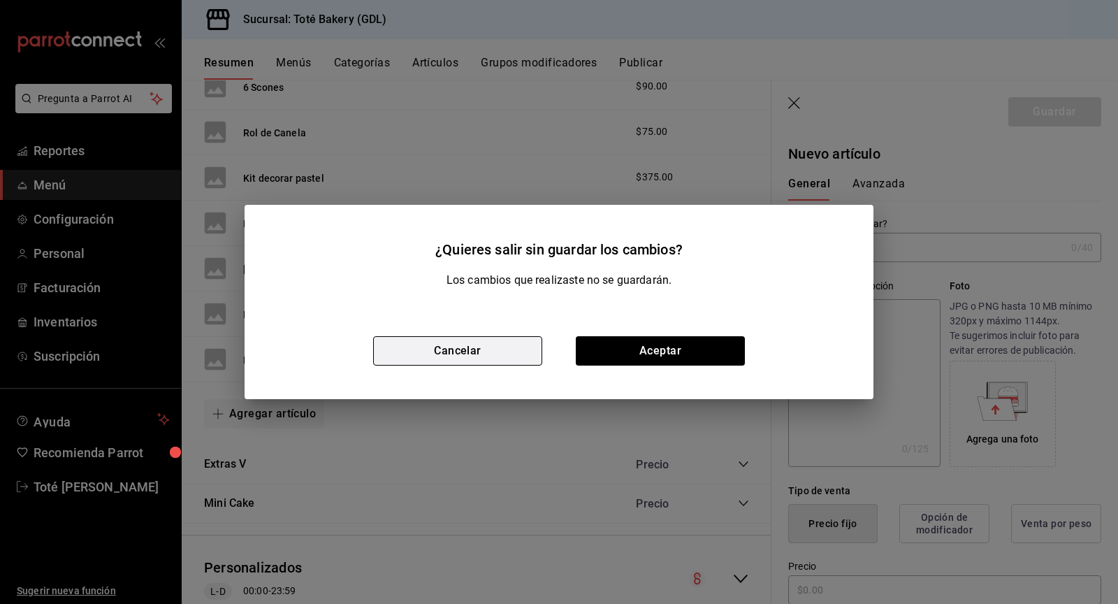
click at [495, 358] on button "Cancelar" at bounding box center [457, 350] width 169 height 29
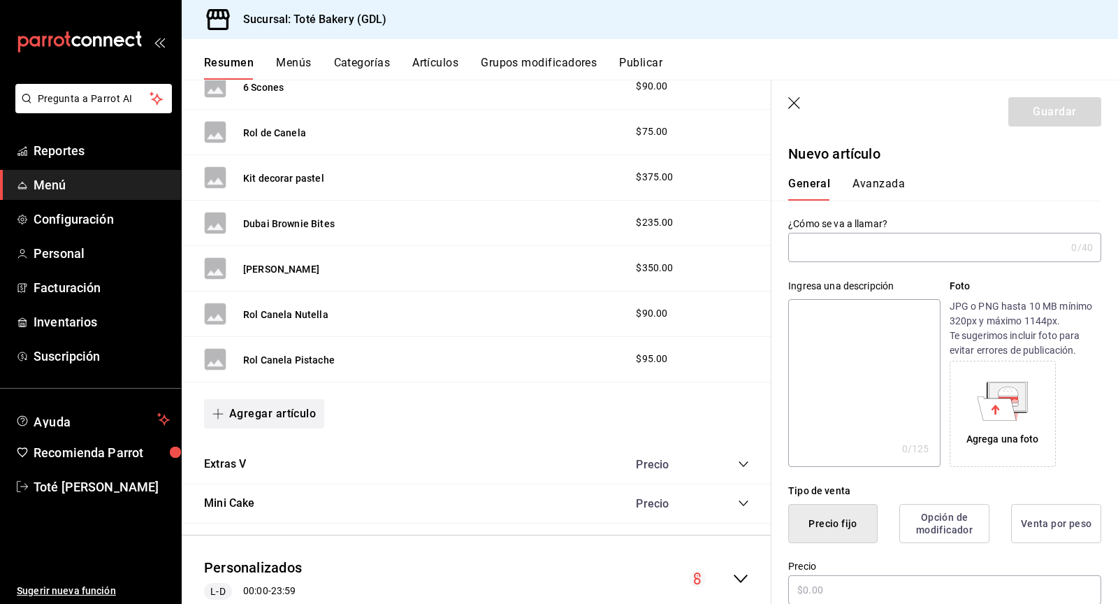
click at [275, 399] on button "Agregar artículo" at bounding box center [264, 413] width 120 height 29
click at [885, 236] on div at bounding box center [559, 302] width 1118 height 604
click at [858, 244] on input "text" at bounding box center [926, 247] width 277 height 28
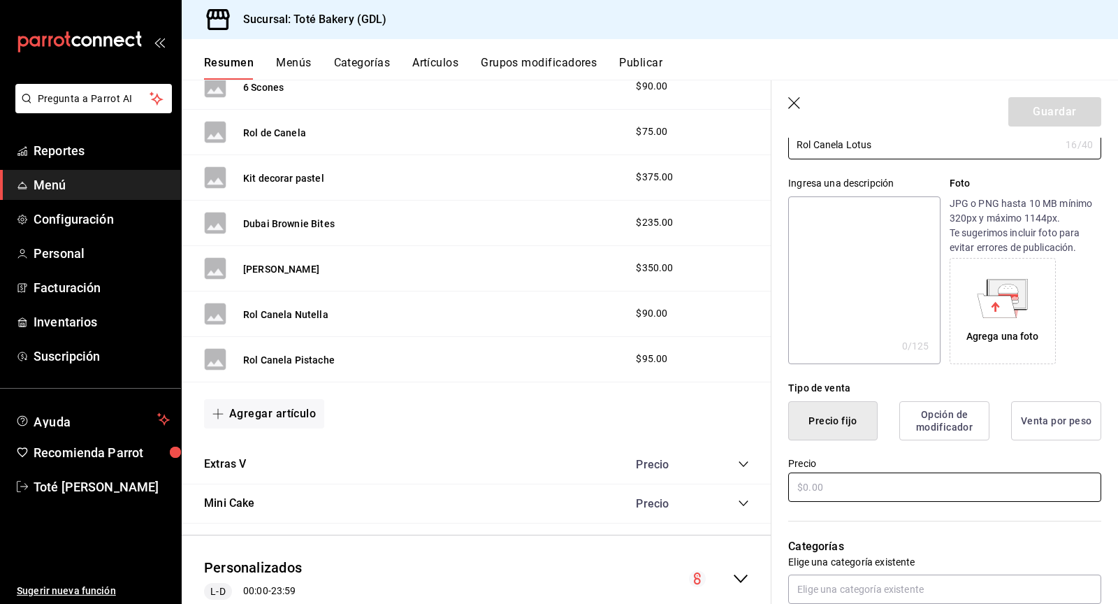
type input "Rol Canela Lotus"
click at [806, 489] on input "text" at bounding box center [944, 486] width 313 height 29
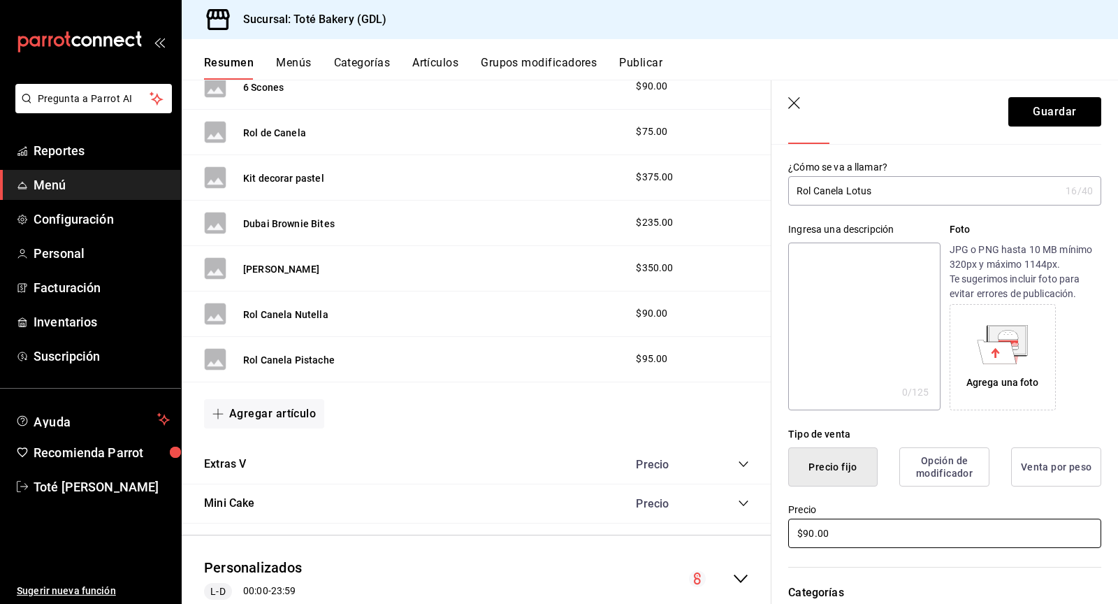
scroll to position [56, 0]
type input "$90.00"
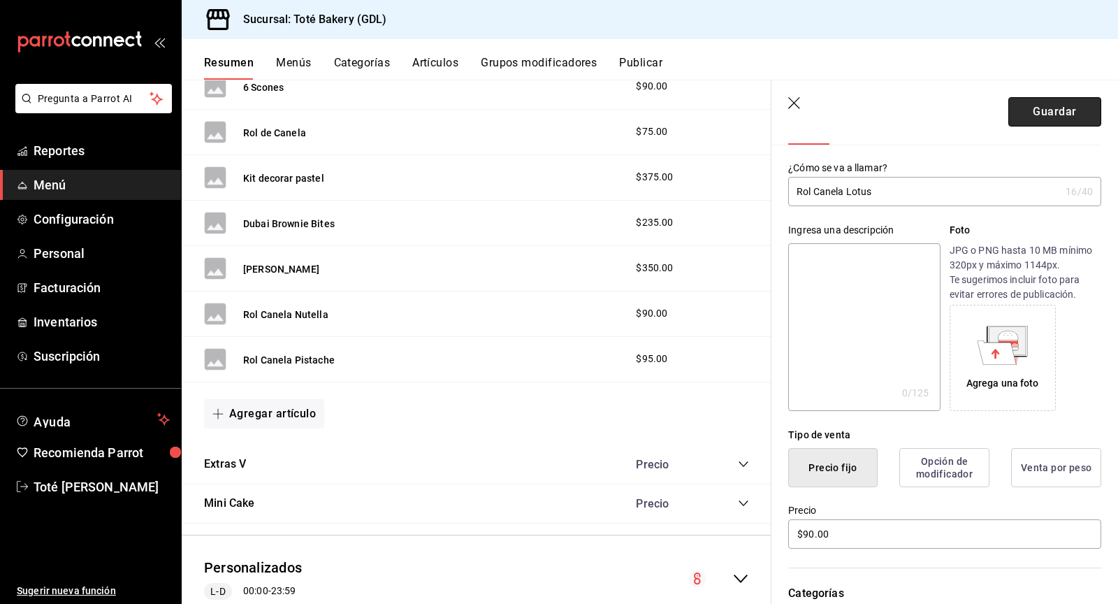
click at [1074, 119] on button "Guardar" at bounding box center [1054, 111] width 93 height 29
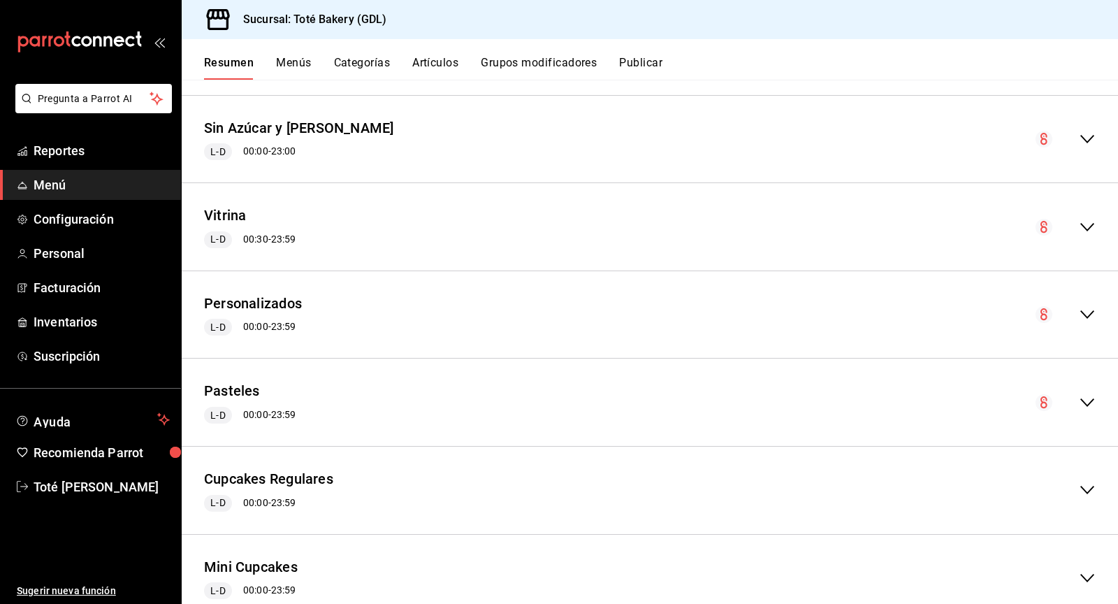
scroll to position [1052, 0]
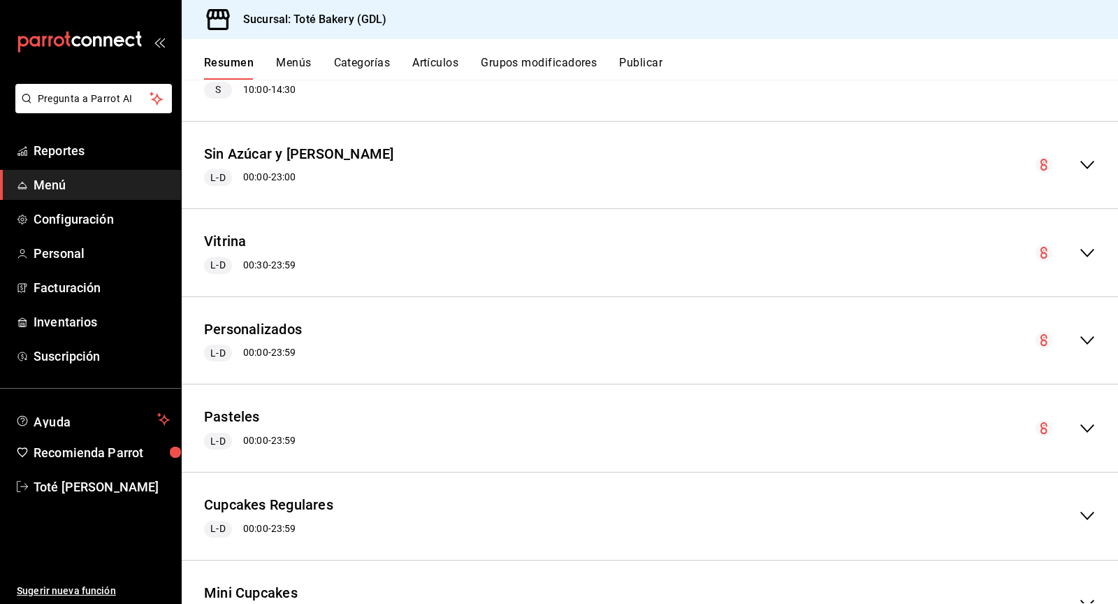
click at [1082, 249] on icon "collapse-menu-row" at bounding box center [1087, 253] width 14 height 8
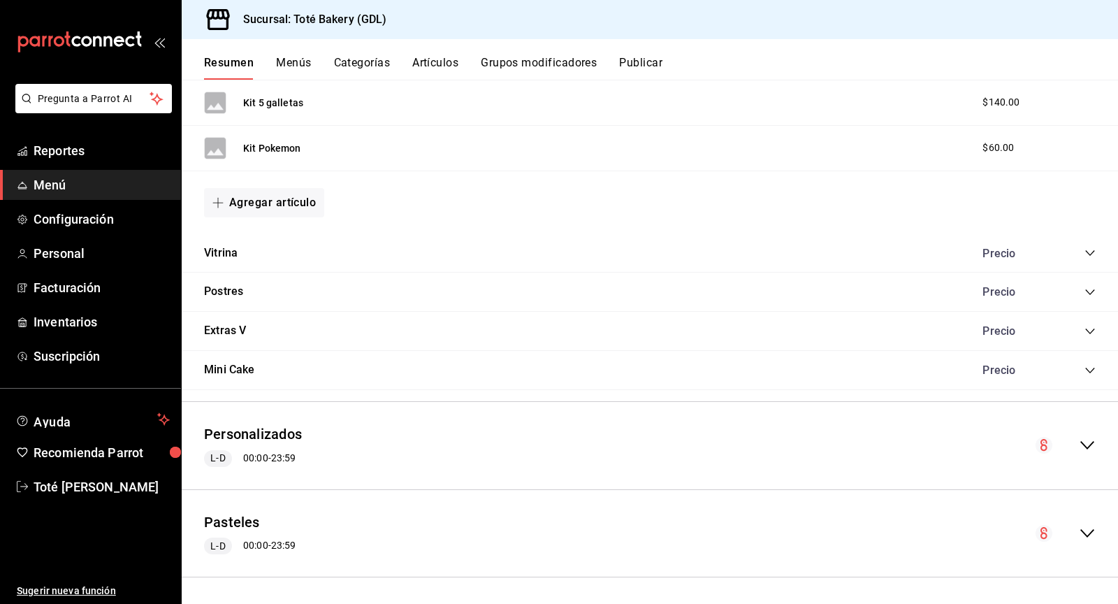
scroll to position [2387, 0]
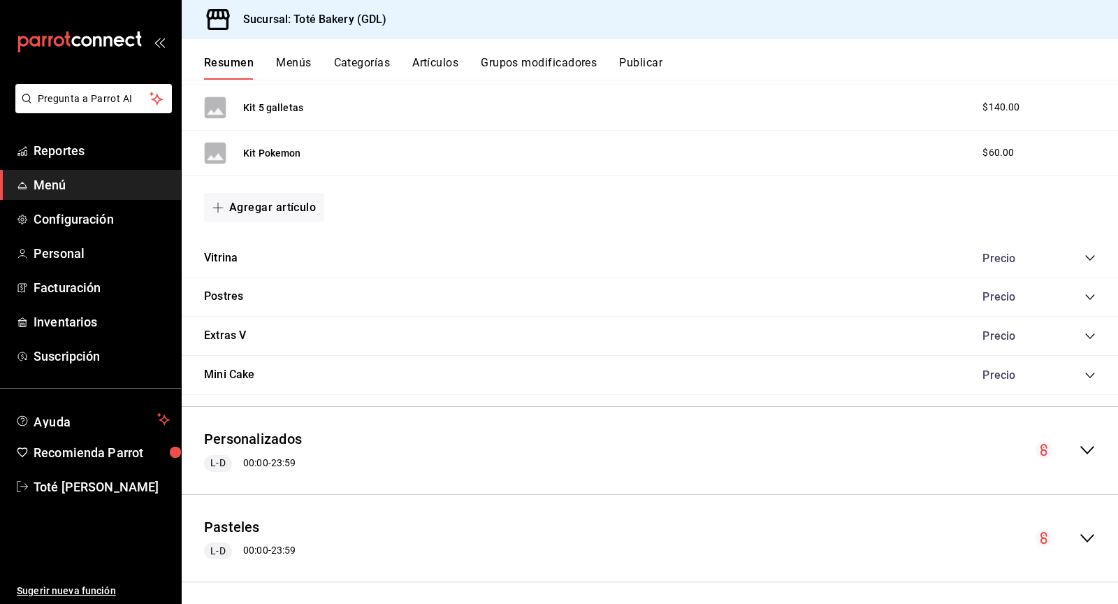
click at [1091, 252] on icon "collapse-category-row" at bounding box center [1089, 257] width 11 height 11
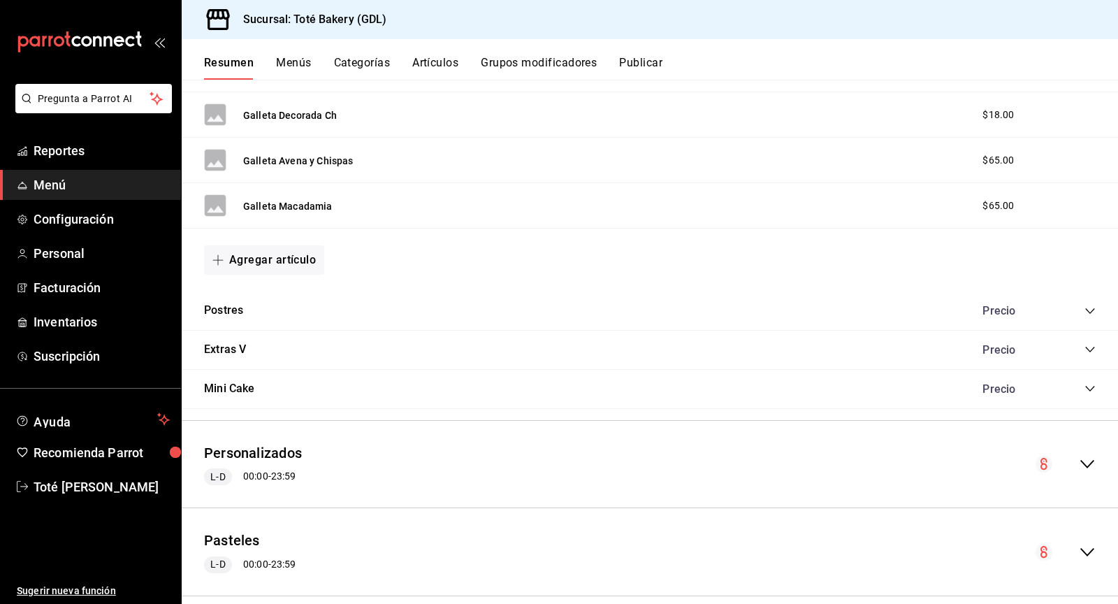
scroll to position [3337, 0]
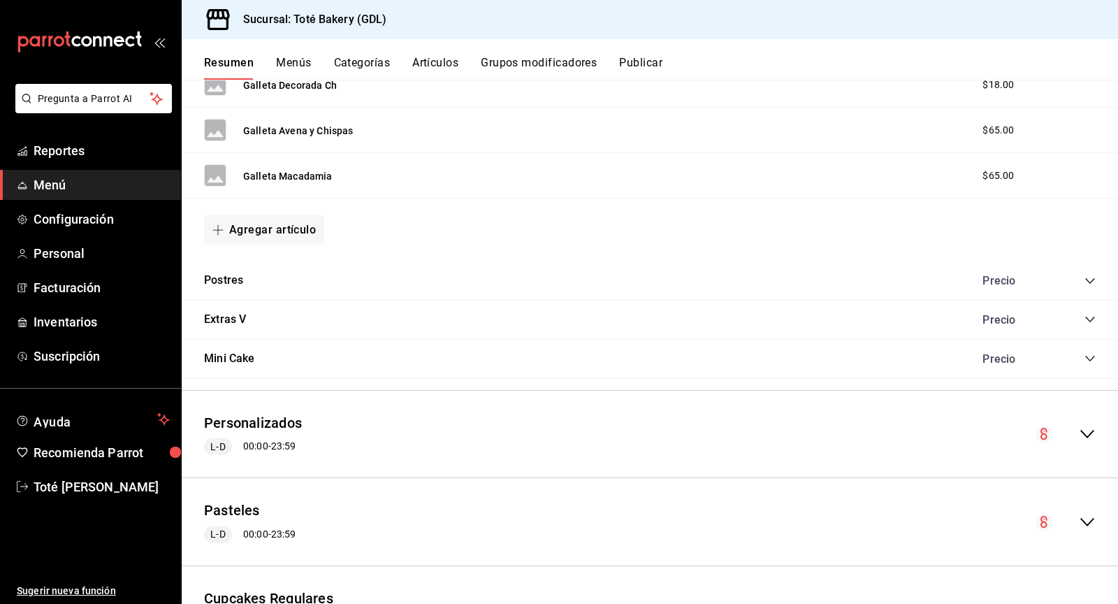
click at [1086, 275] on icon "collapse-category-row" at bounding box center [1089, 280] width 11 height 11
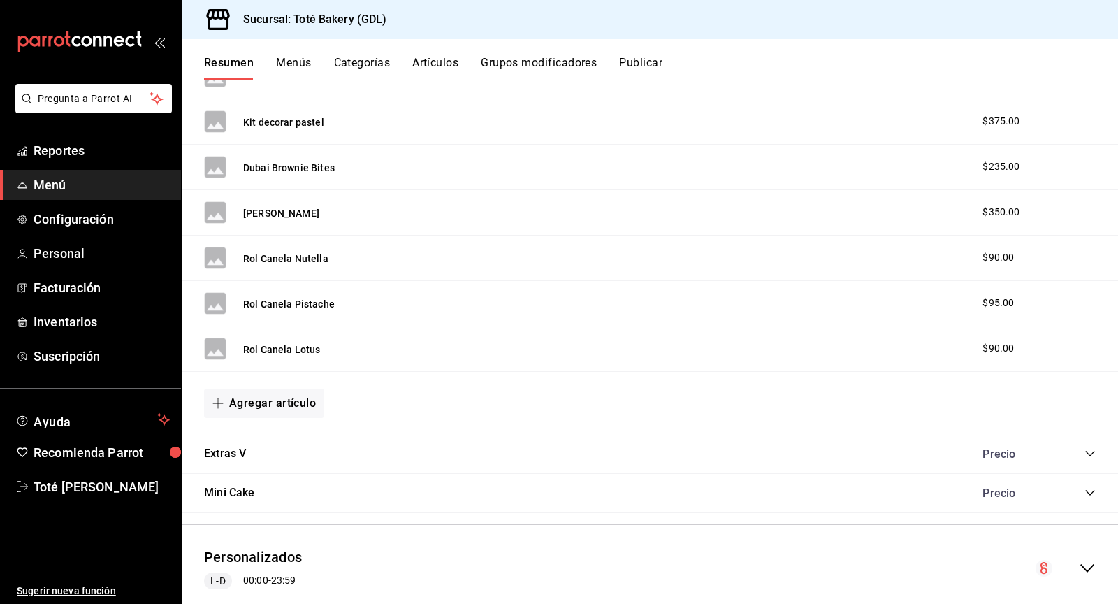
scroll to position [4260, 0]
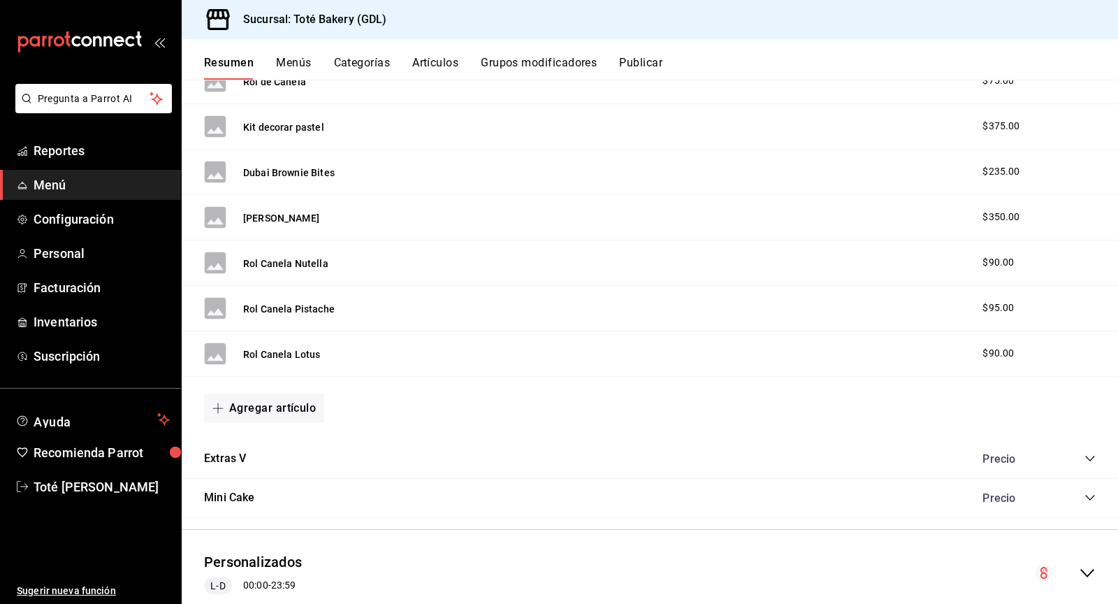
click at [639, 63] on button "Publicar" at bounding box center [640, 68] width 43 height 24
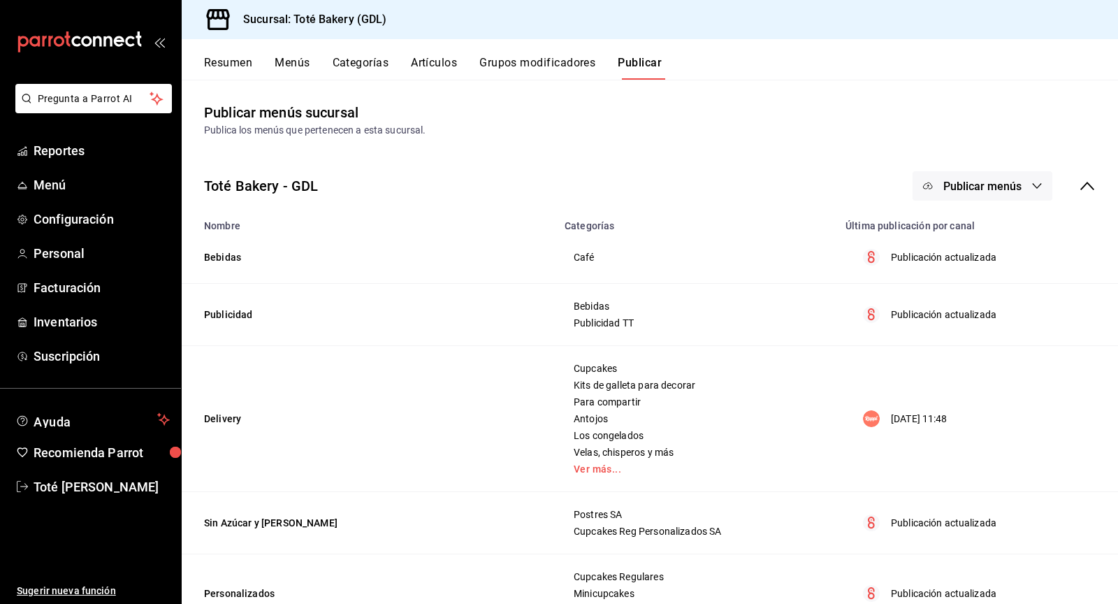
click at [1013, 194] on button "Publicar menús" at bounding box center [982, 185] width 140 height 29
click at [990, 236] on span "Punto de venta" at bounding box center [1002, 231] width 67 height 15
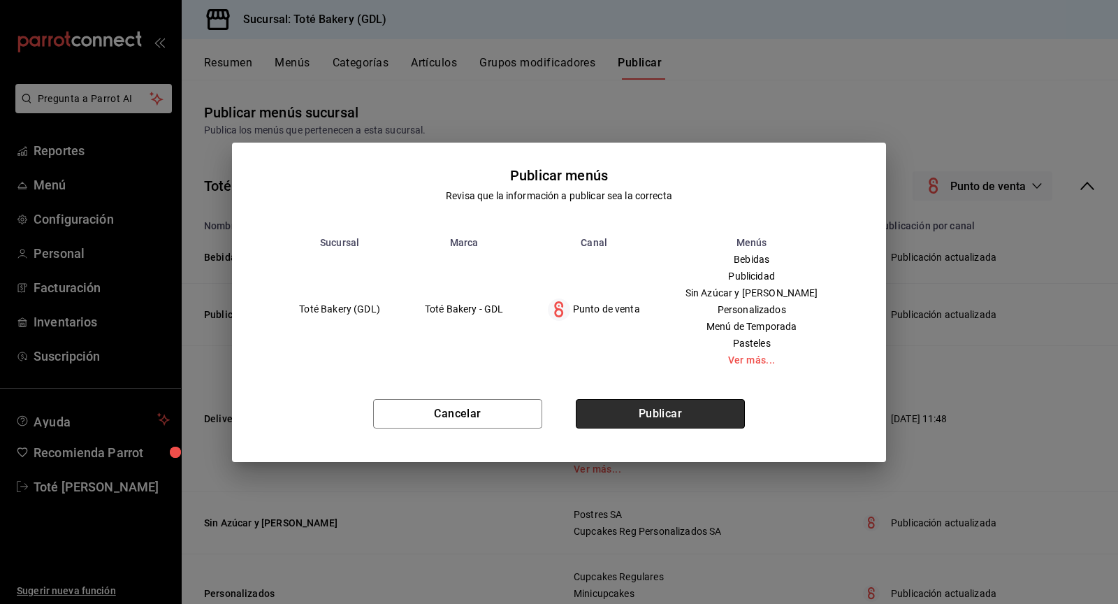
click at [666, 413] on button "Publicar" at bounding box center [660, 413] width 169 height 29
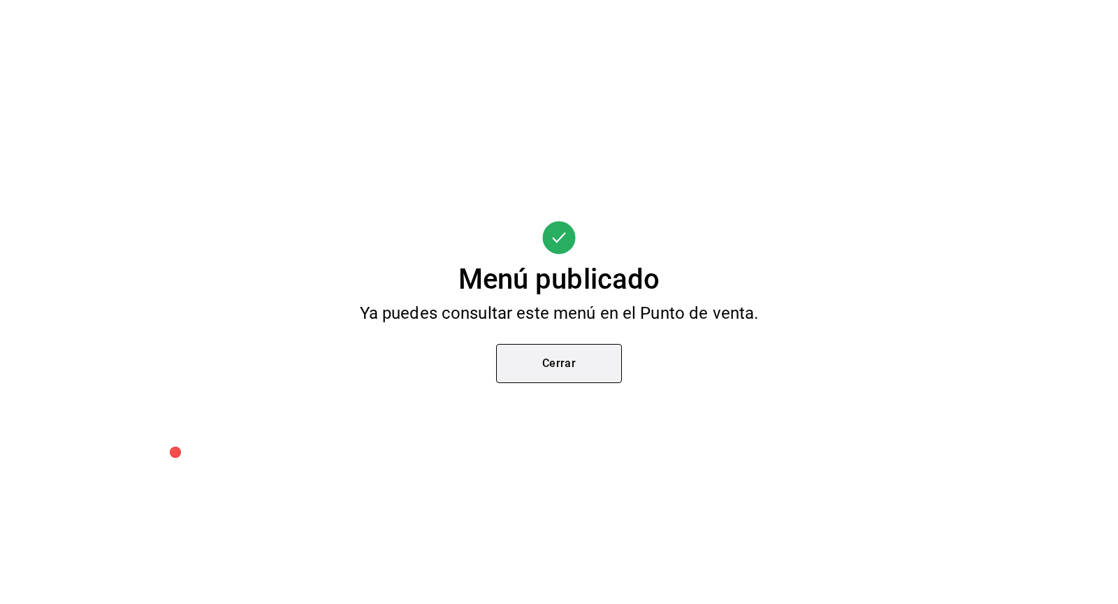
click at [573, 368] on button "Cerrar" at bounding box center [559, 363] width 126 height 39
